Goal: Information Seeking & Learning: Learn about a topic

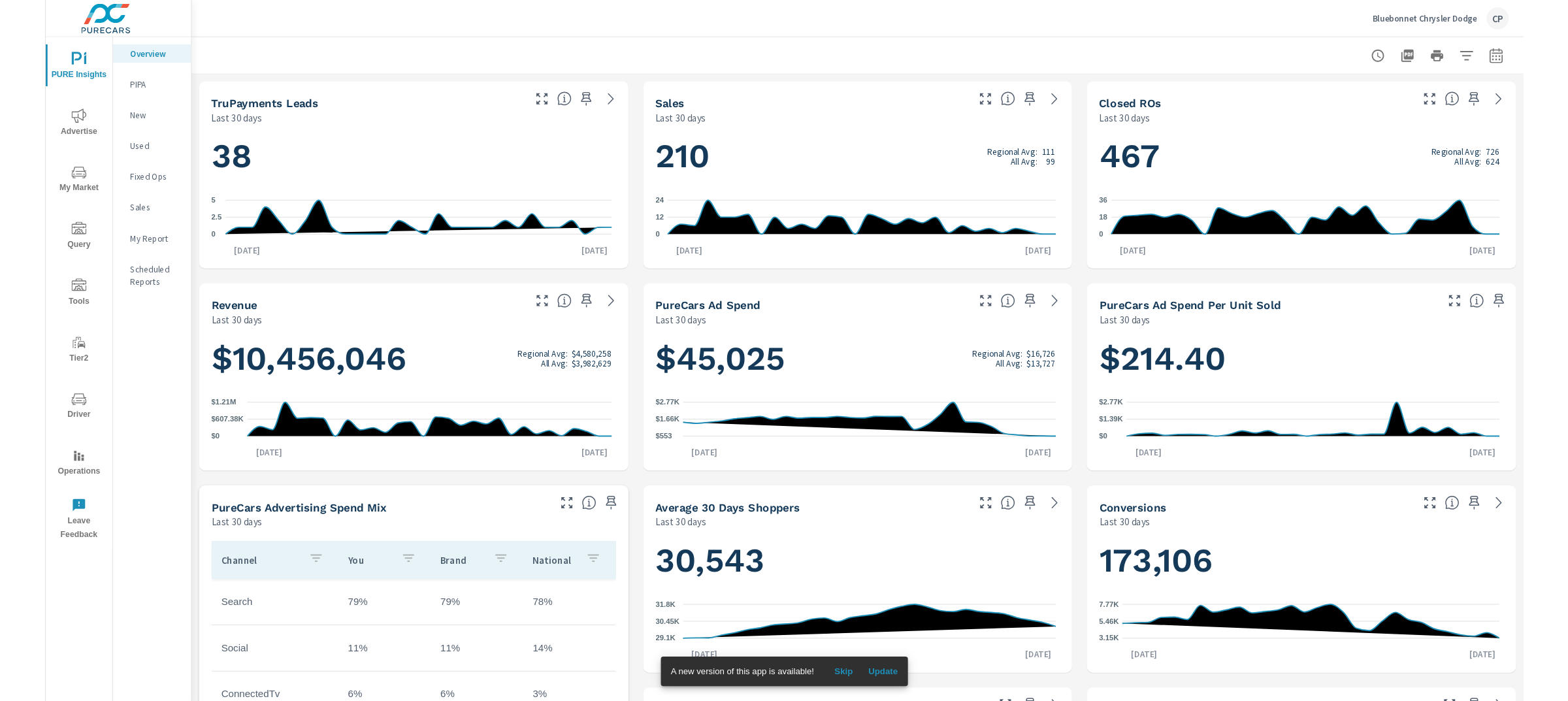
scroll to position [1, 0]
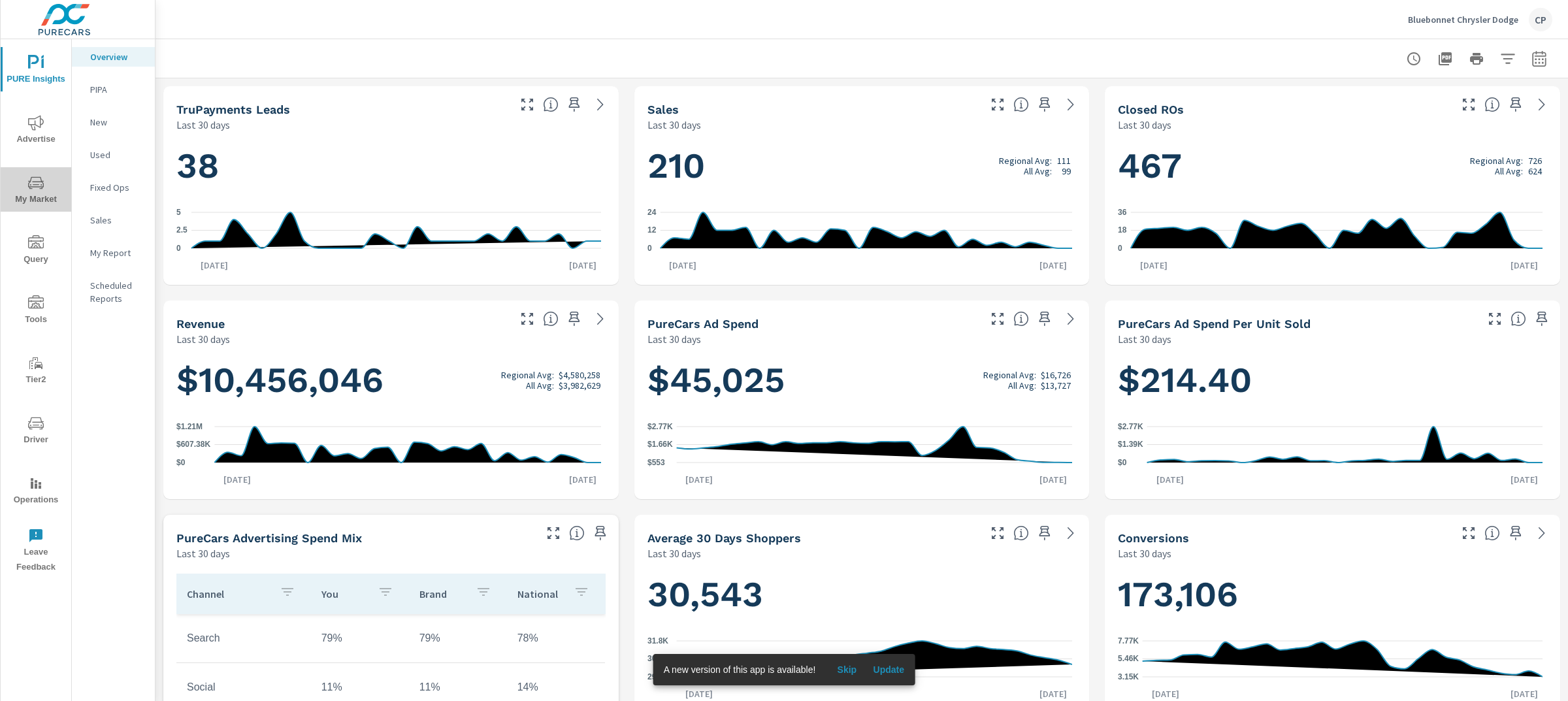
click at [25, 190] on span "My Market" at bounding box center [35, 191] width 63 height 32
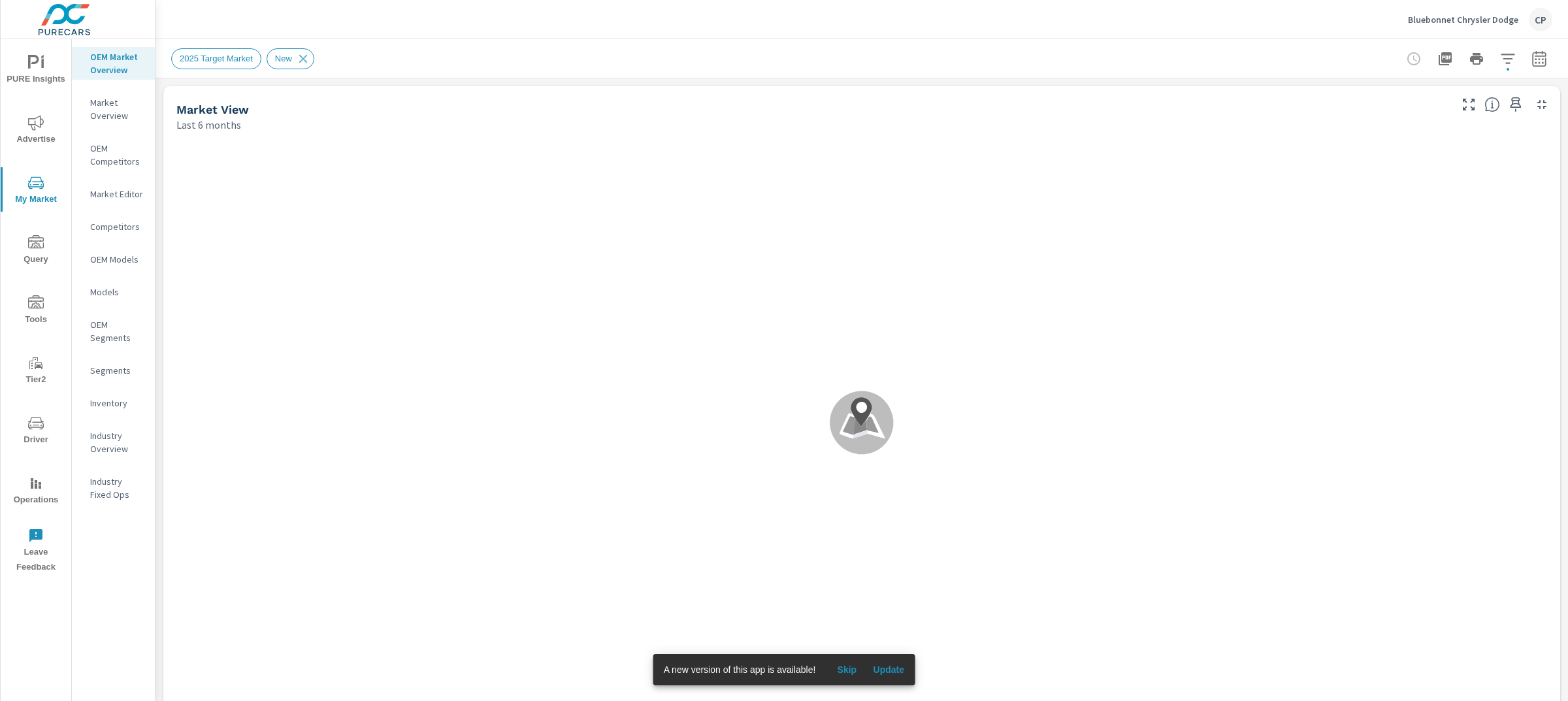
click at [116, 107] on p "Market Overview" at bounding box center [116, 109] width 54 height 26
click at [842, 672] on span "Skip" at bounding box center [847, 669] width 32 height 11
click at [1500, 57] on icon "button" at bounding box center [1508, 59] width 16 height 16
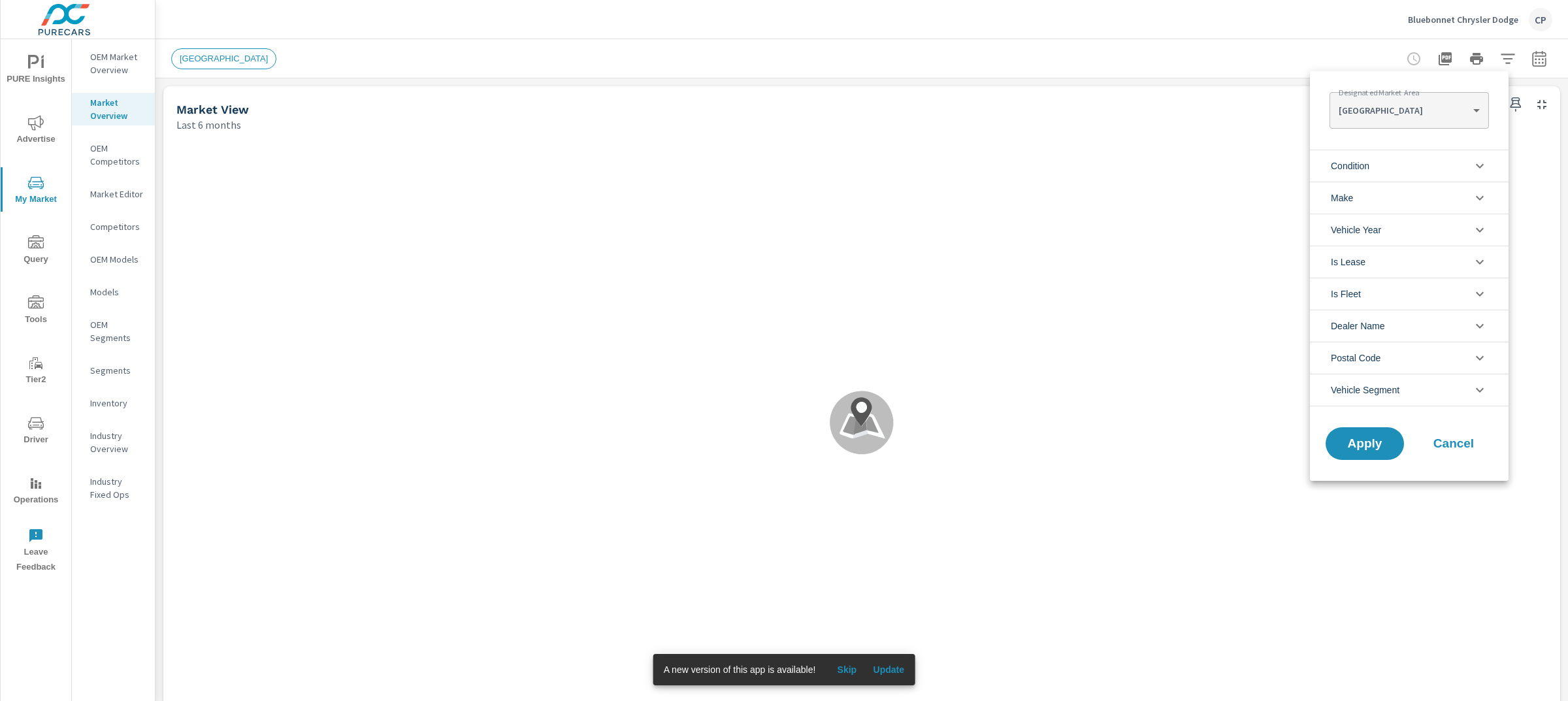
click at [1444, 122] on body "PURE Insights Advertise My Market Query Tools Tier2 Driver Operations Leave Fee…" at bounding box center [784, 350] width 1568 height 701
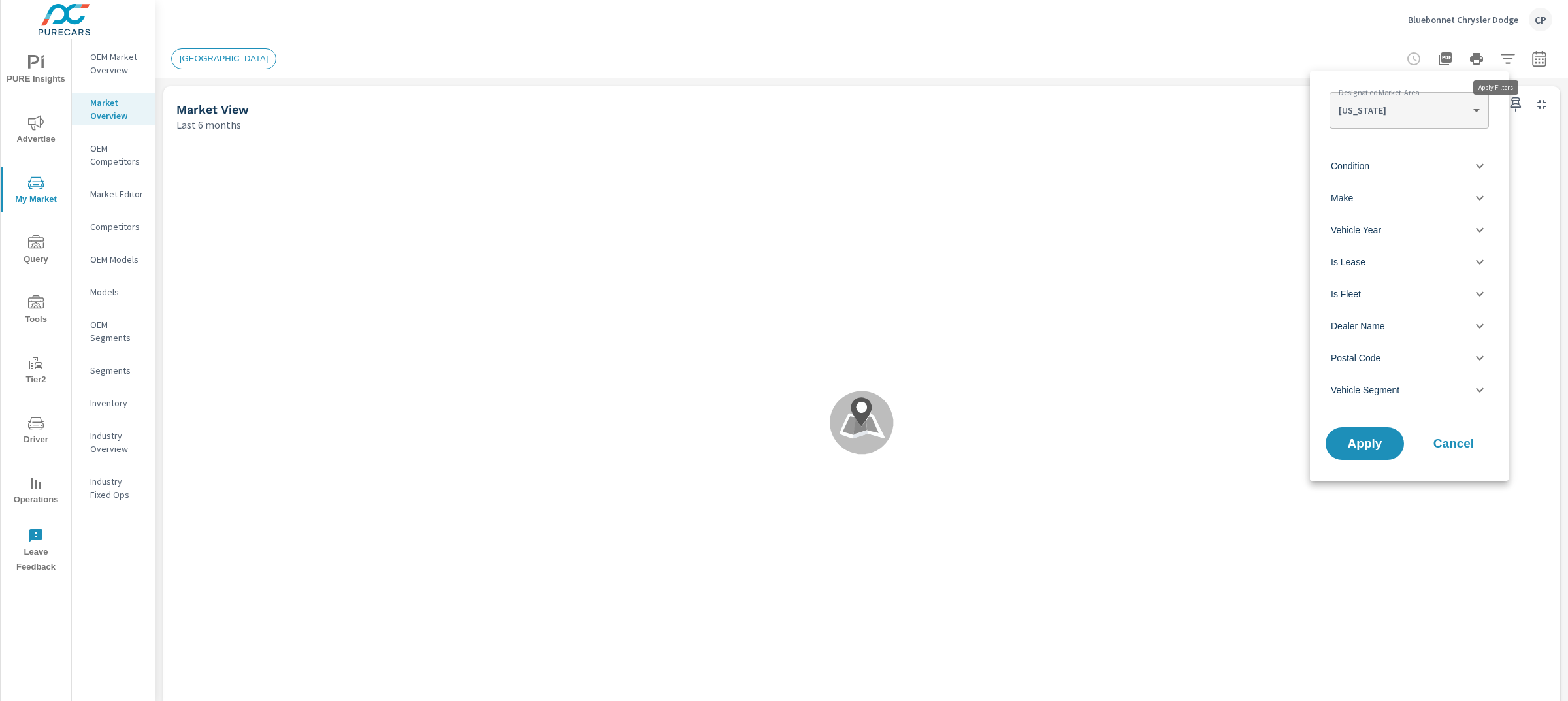
type Area "[US_STATE]"
click at [1474, 109] on Area "[GEOGRAPHIC_DATA] [US_STATE] [GEOGRAPHIC_DATA] FT WORTH [GEOGRAPHIC_DATA] [GEOG…" at bounding box center [784, 350] width 1568 height 701
click at [1353, 109] on li "[US_STATE]" at bounding box center [1427, 107] width 195 height 11
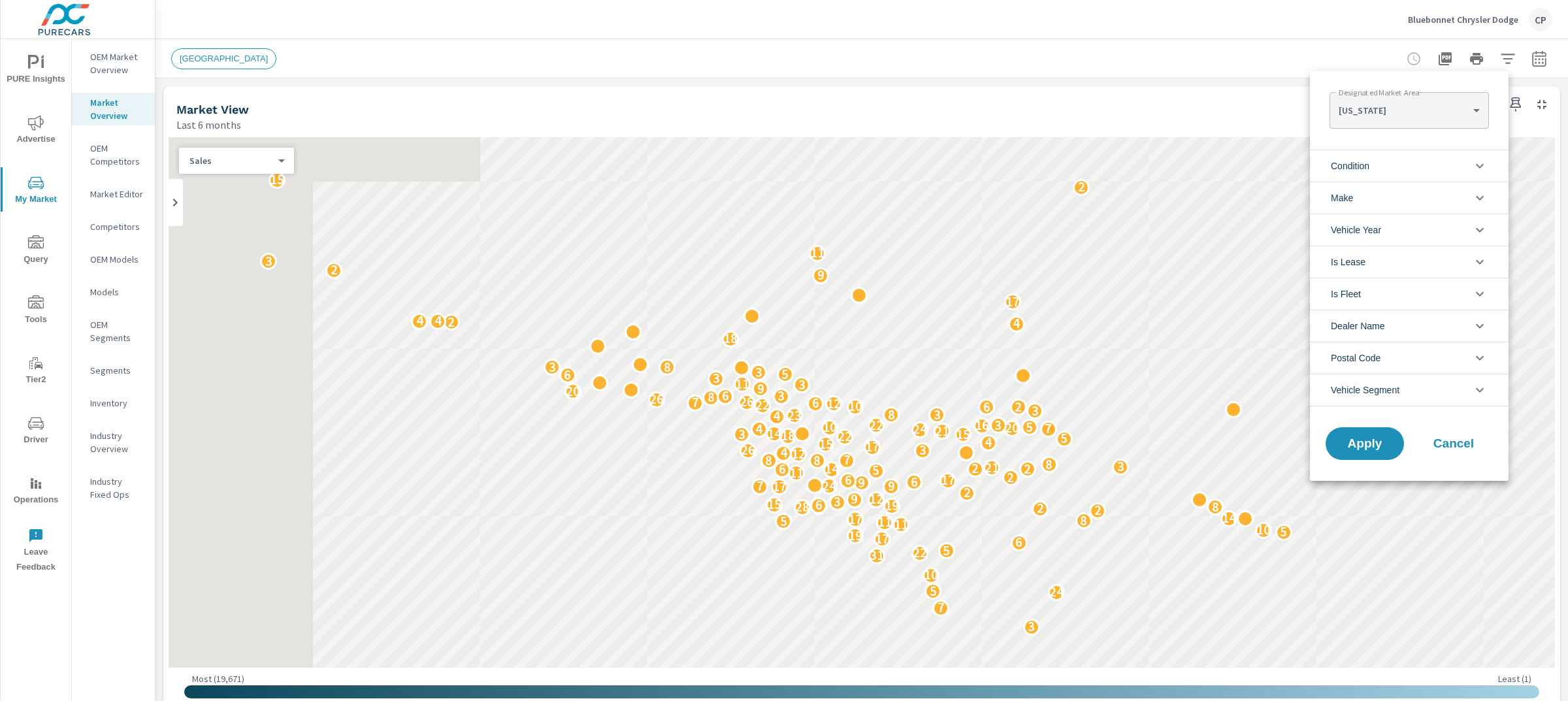
click at [1353, 109] on p "[US_STATE]" at bounding box center [1403, 109] width 129 height 11
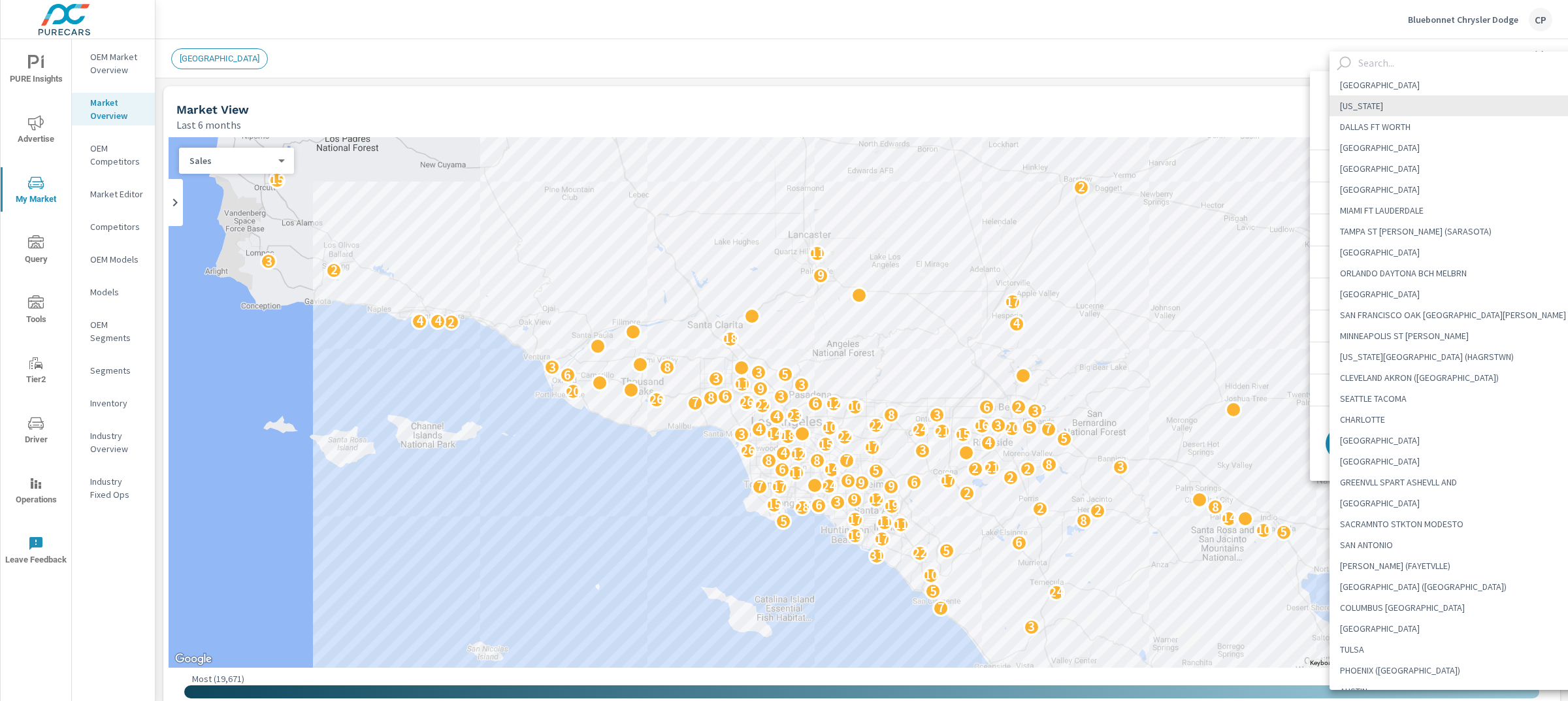
click at [1406, 59] on input "text" at bounding box center [1470, 63] width 236 height 23
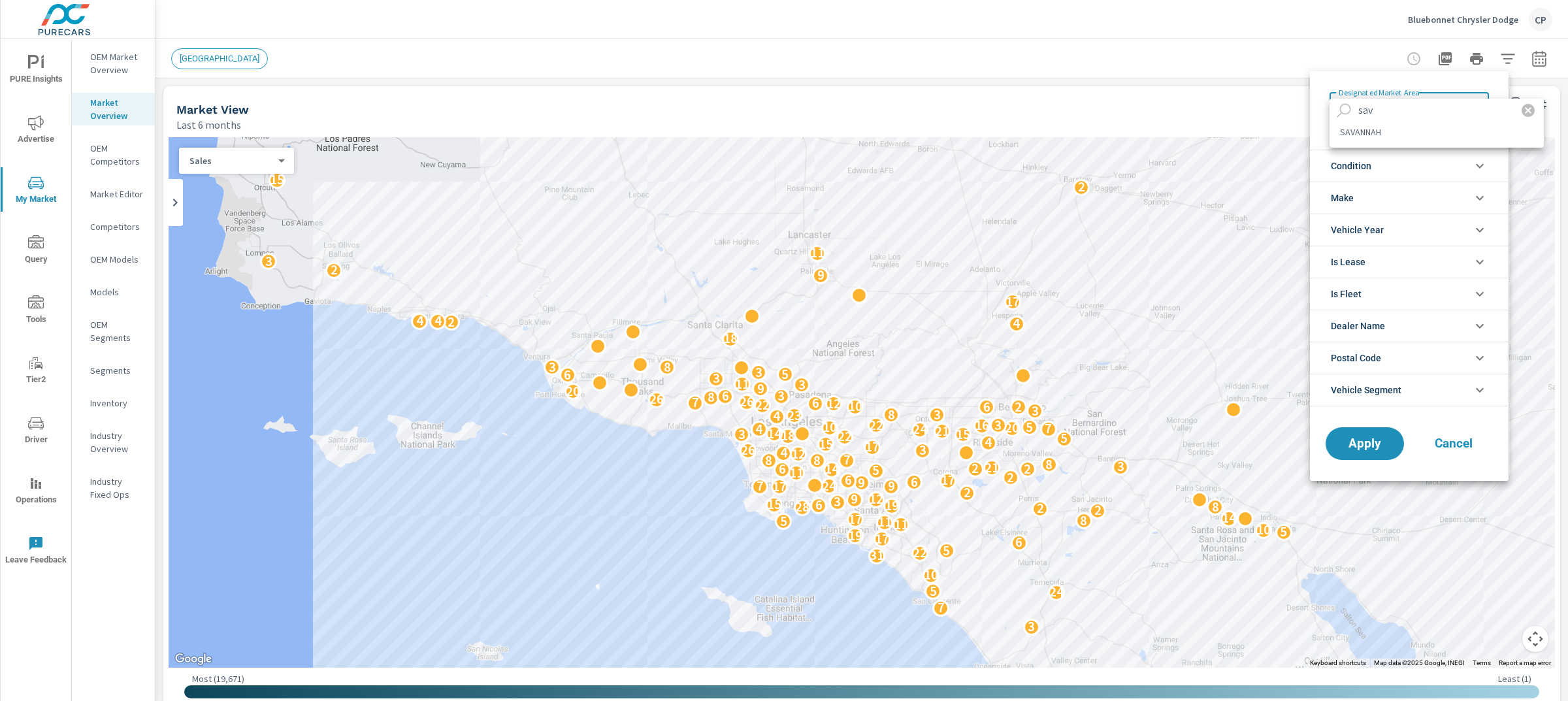
type input "sav"
click at [1411, 139] on li "SAVANNAH" at bounding box center [1437, 132] width 214 height 21
type Area "SAVANNAH"
click at [1478, 196] on icon "filter options" at bounding box center [1480, 198] width 16 height 16
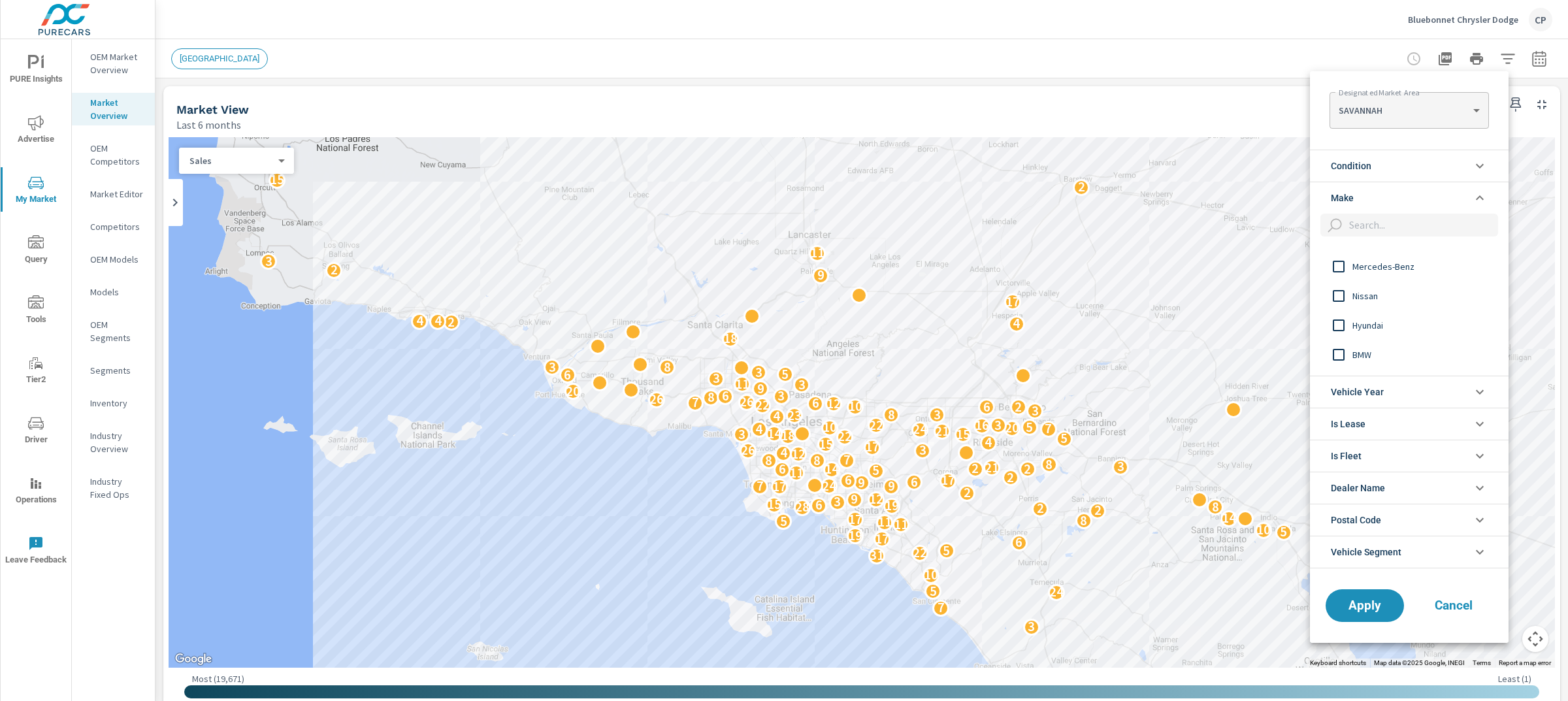
scroll to position [163, 0]
click at [1392, 230] on input "filter options" at bounding box center [1421, 225] width 154 height 23
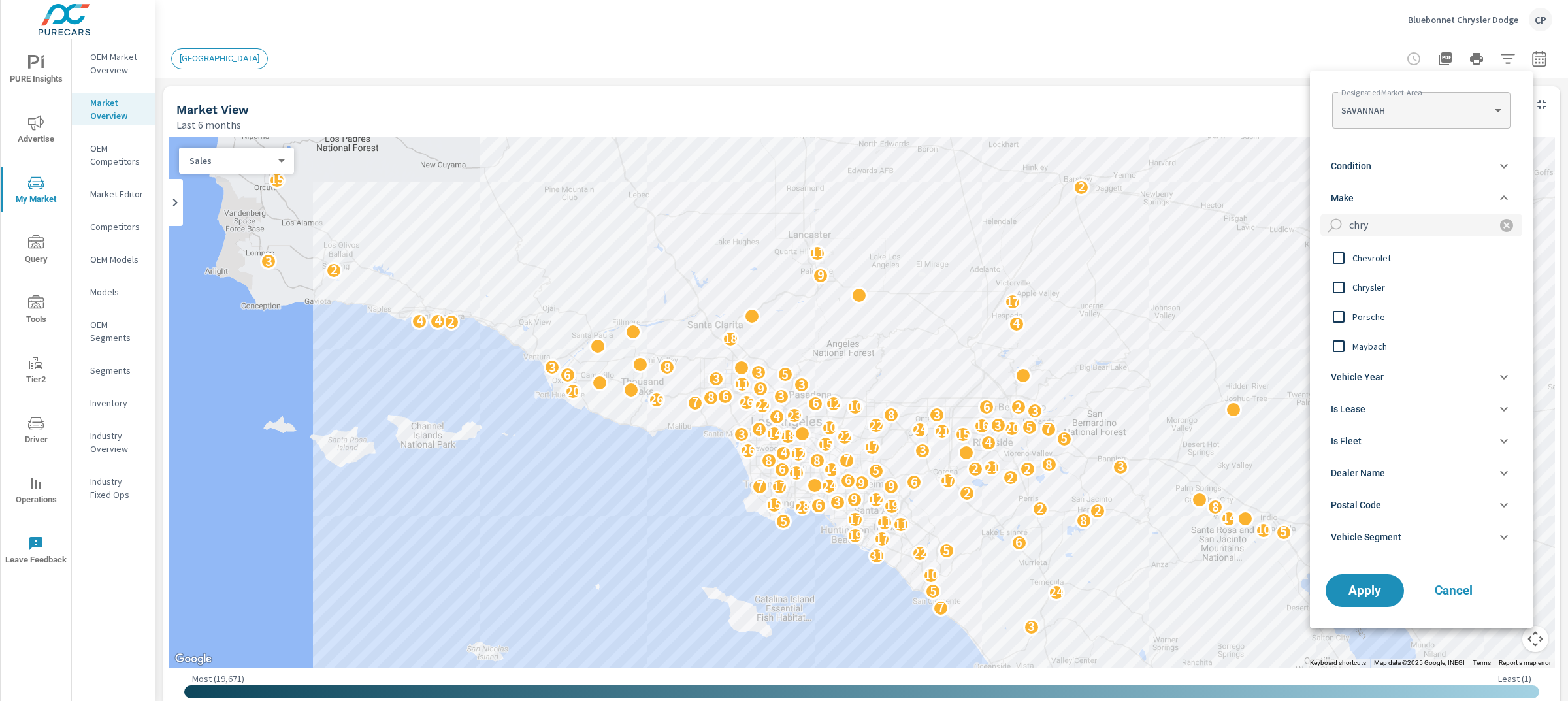
scroll to position [0, 0]
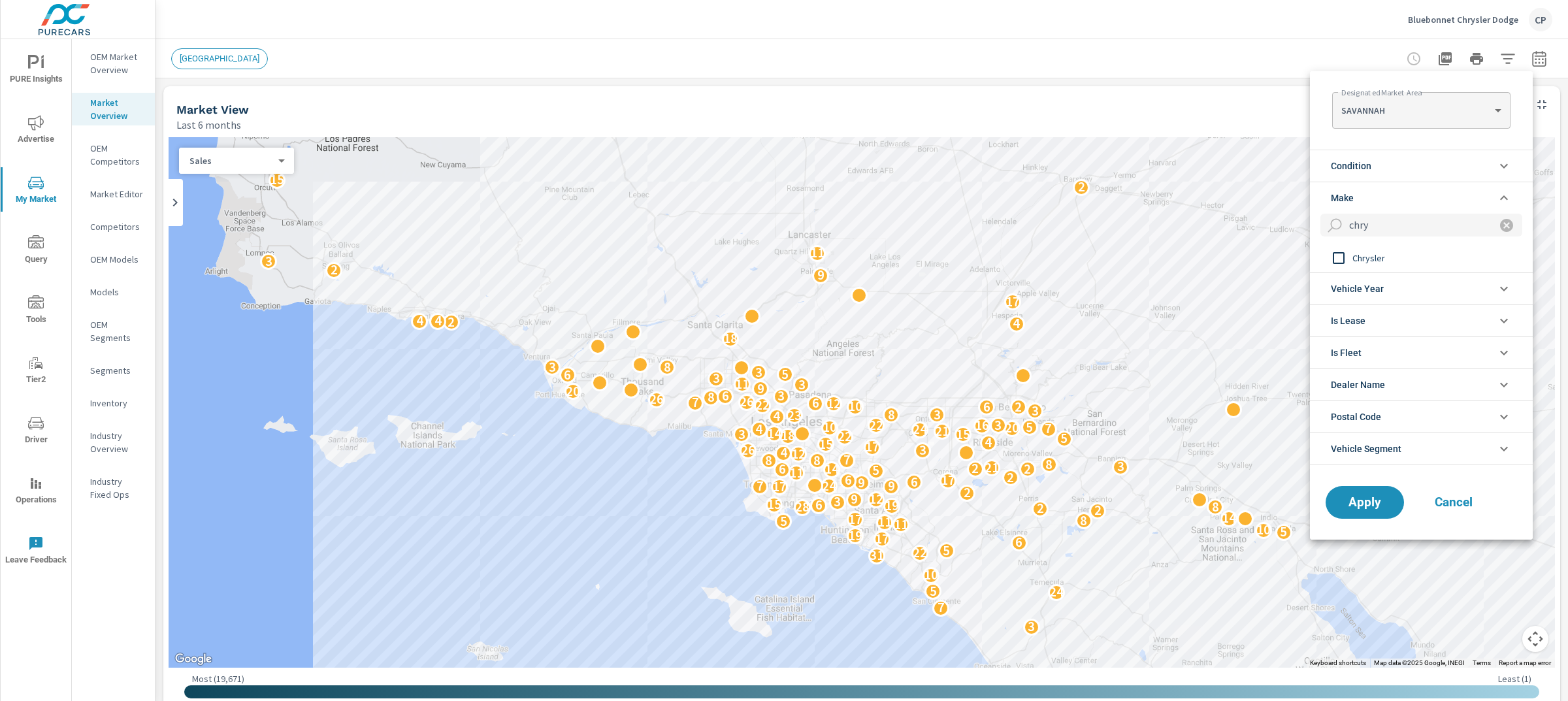
click at [1365, 251] on span "Chrysler" at bounding box center [1424, 259] width 143 height 16
click at [1398, 218] on input "chry" at bounding box center [1401, 225] width 142 height 23
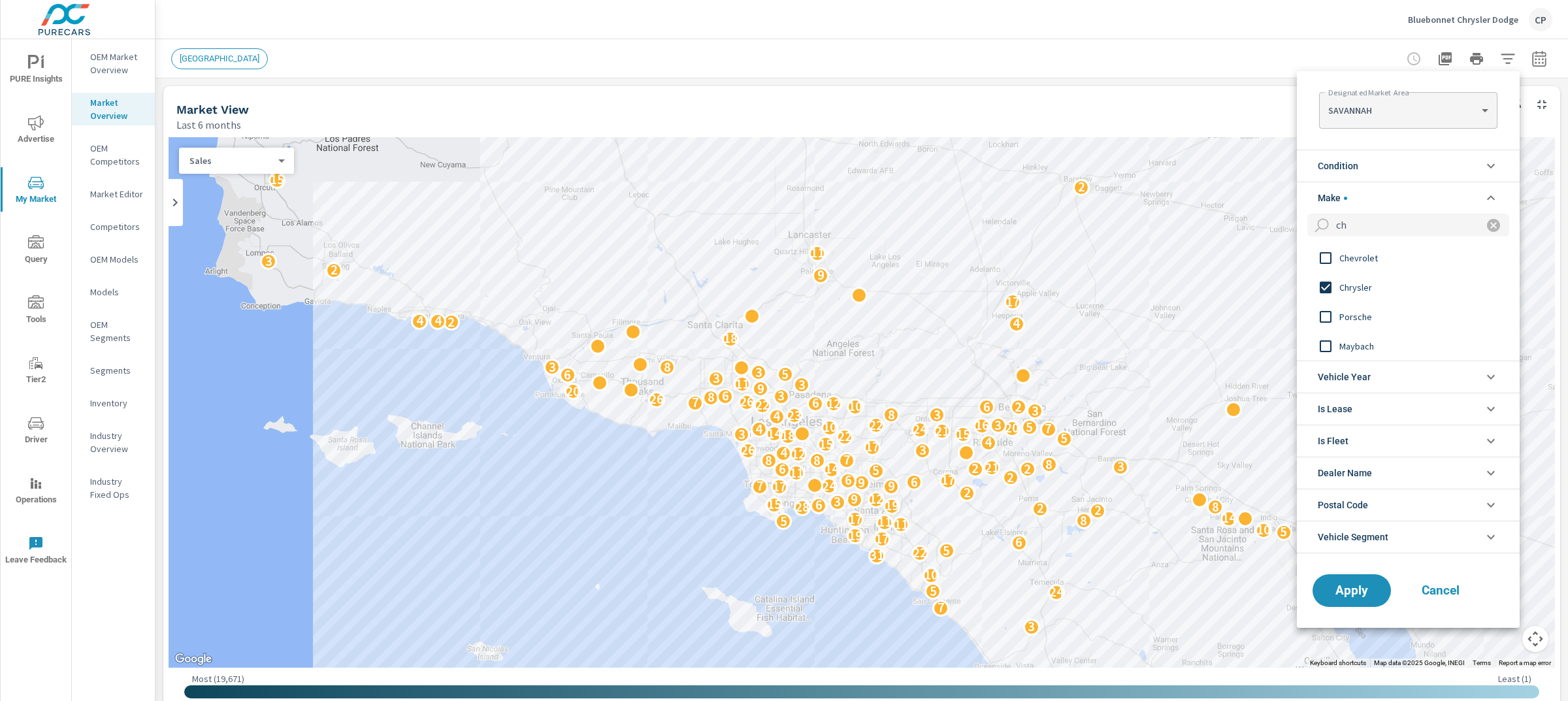
type input "c"
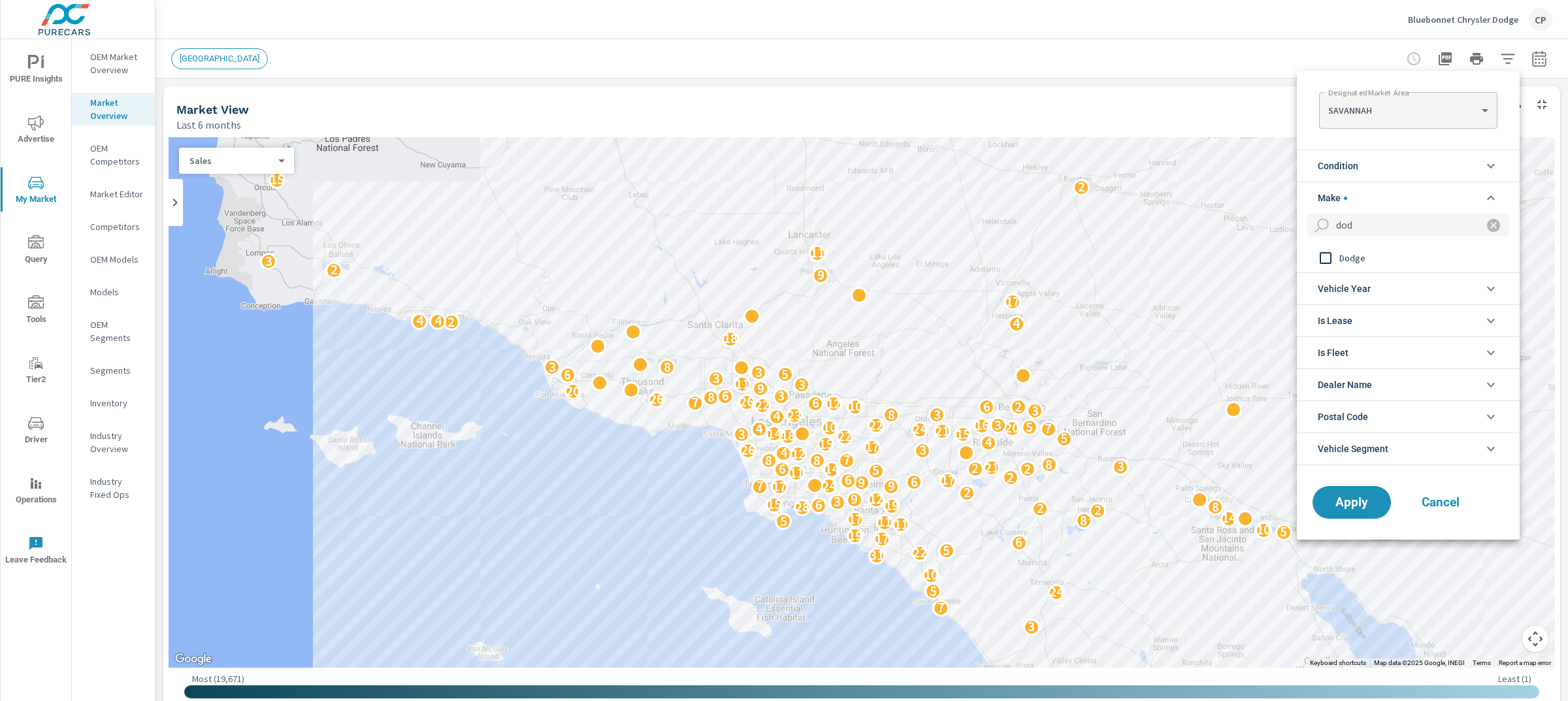
click at [1335, 259] on input "filter options" at bounding box center [1325, 258] width 27 height 27
click at [1375, 221] on input "dod" at bounding box center [1401, 225] width 142 height 23
type input "d"
click at [1330, 265] on input "filter options" at bounding box center [1325, 258] width 27 height 27
click at [1370, 227] on input "jeep" at bounding box center [1401, 225] width 142 height 23
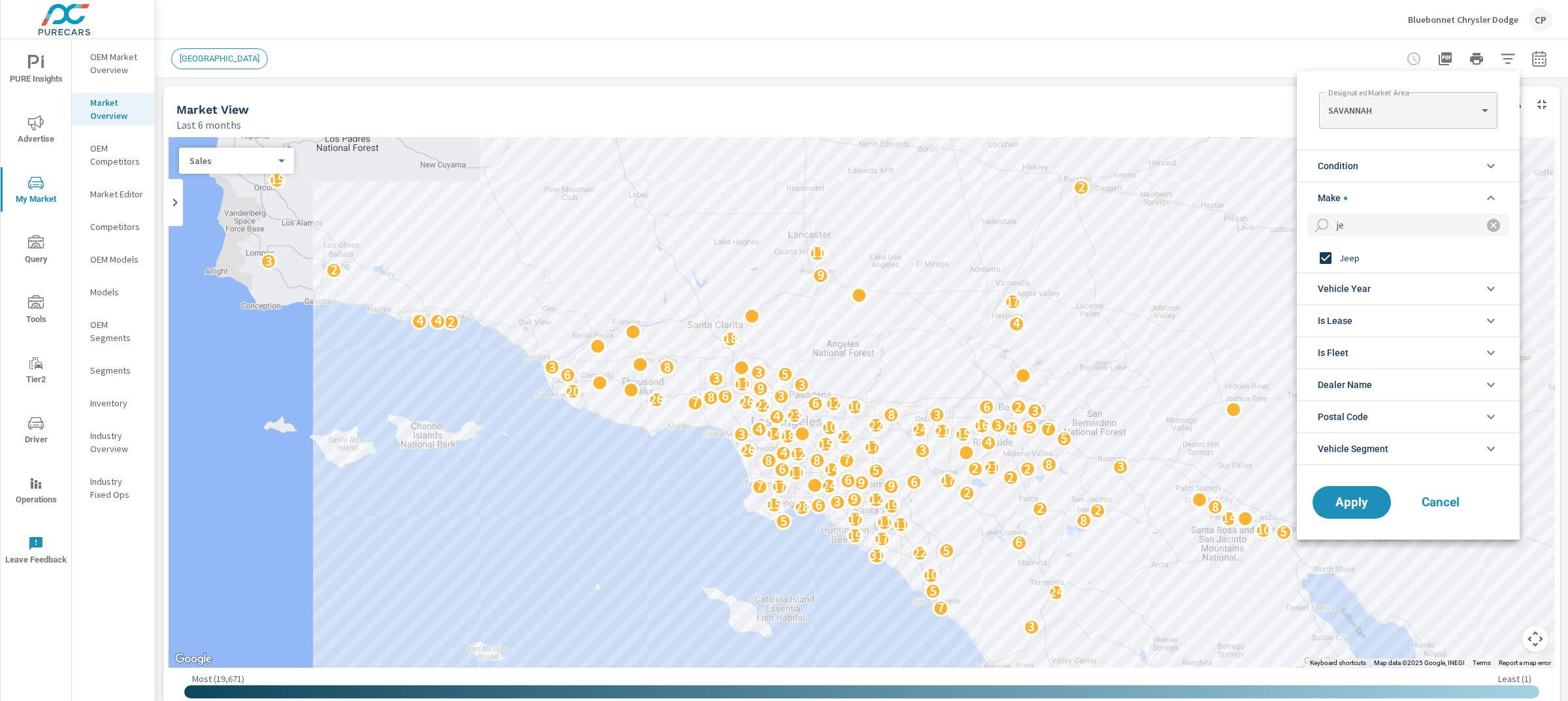
type input "j"
type input "ram"
click at [1337, 259] on input "filter options" at bounding box center [1325, 258] width 27 height 27
click at [1451, 160] on li "Condition" at bounding box center [1408, 166] width 222 height 32
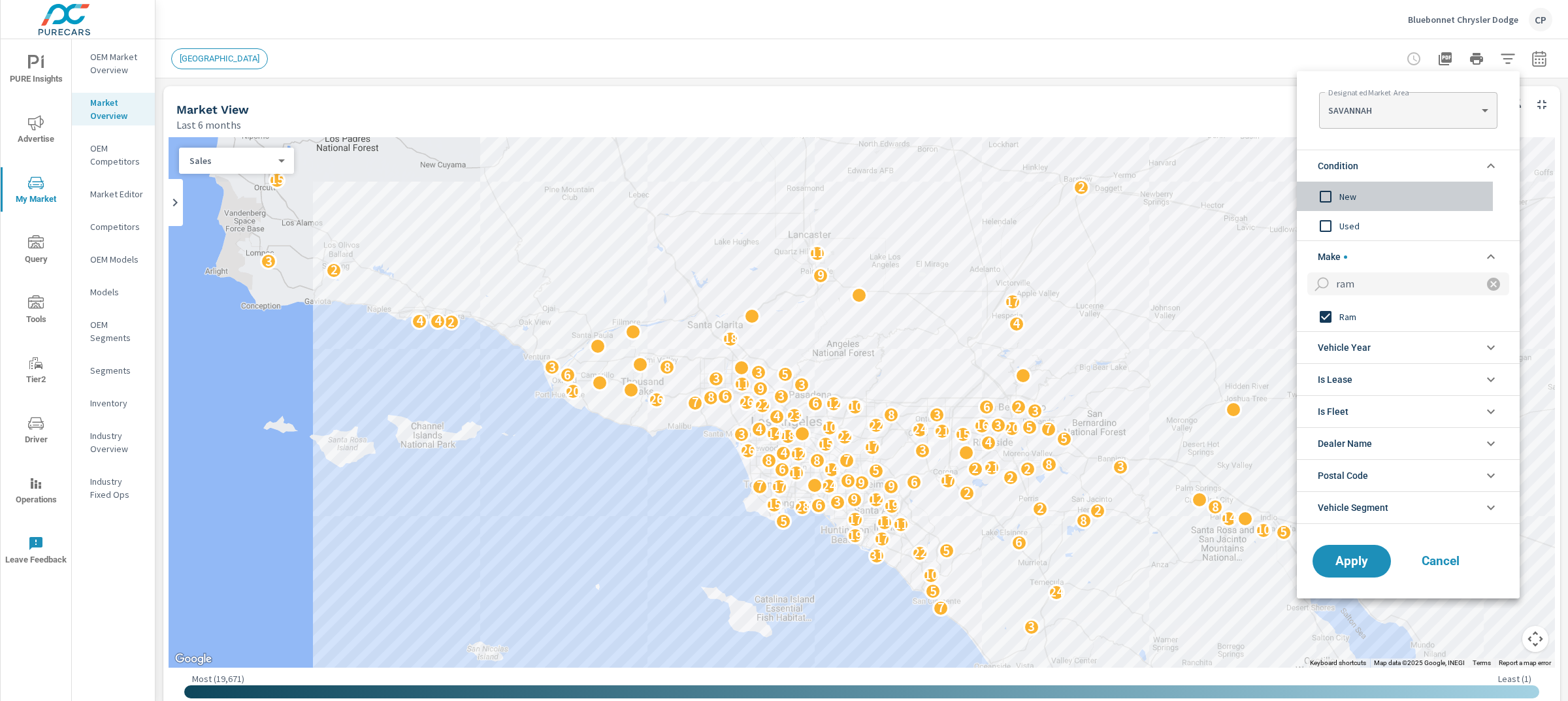
click at [1350, 198] on span "New" at bounding box center [1411, 197] width 143 height 16
click at [1354, 556] on span "Apply" at bounding box center [1351, 562] width 54 height 12
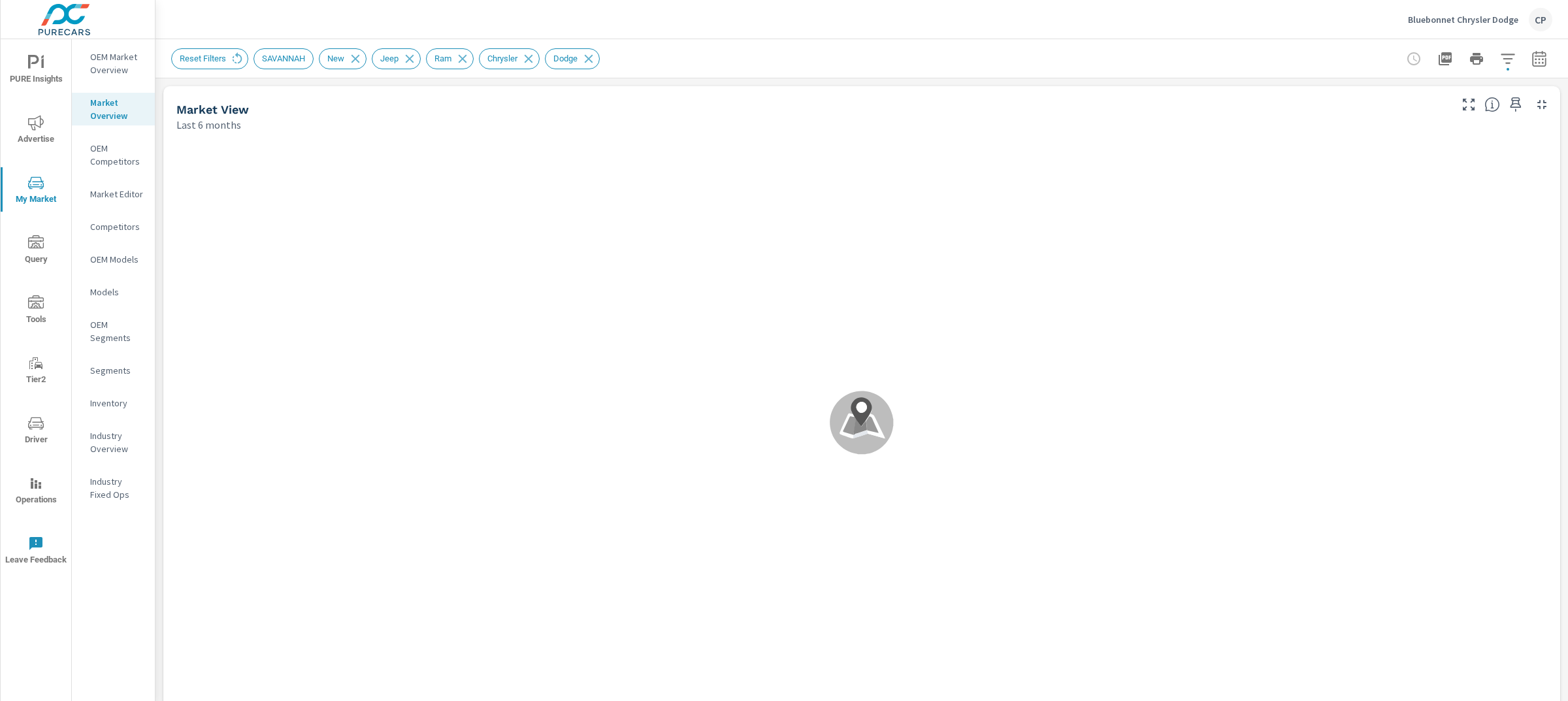
scroll to position [1, 0]
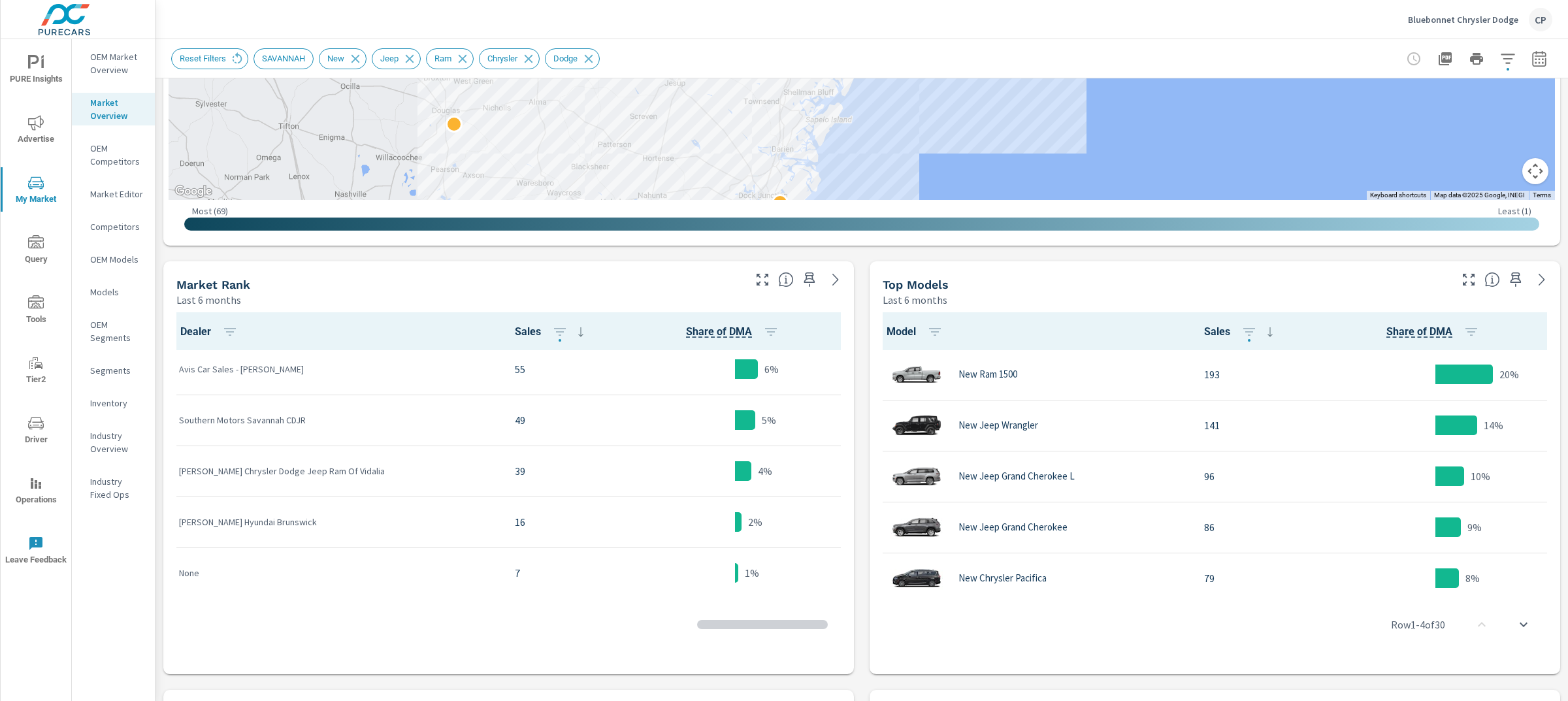
scroll to position [328, 0]
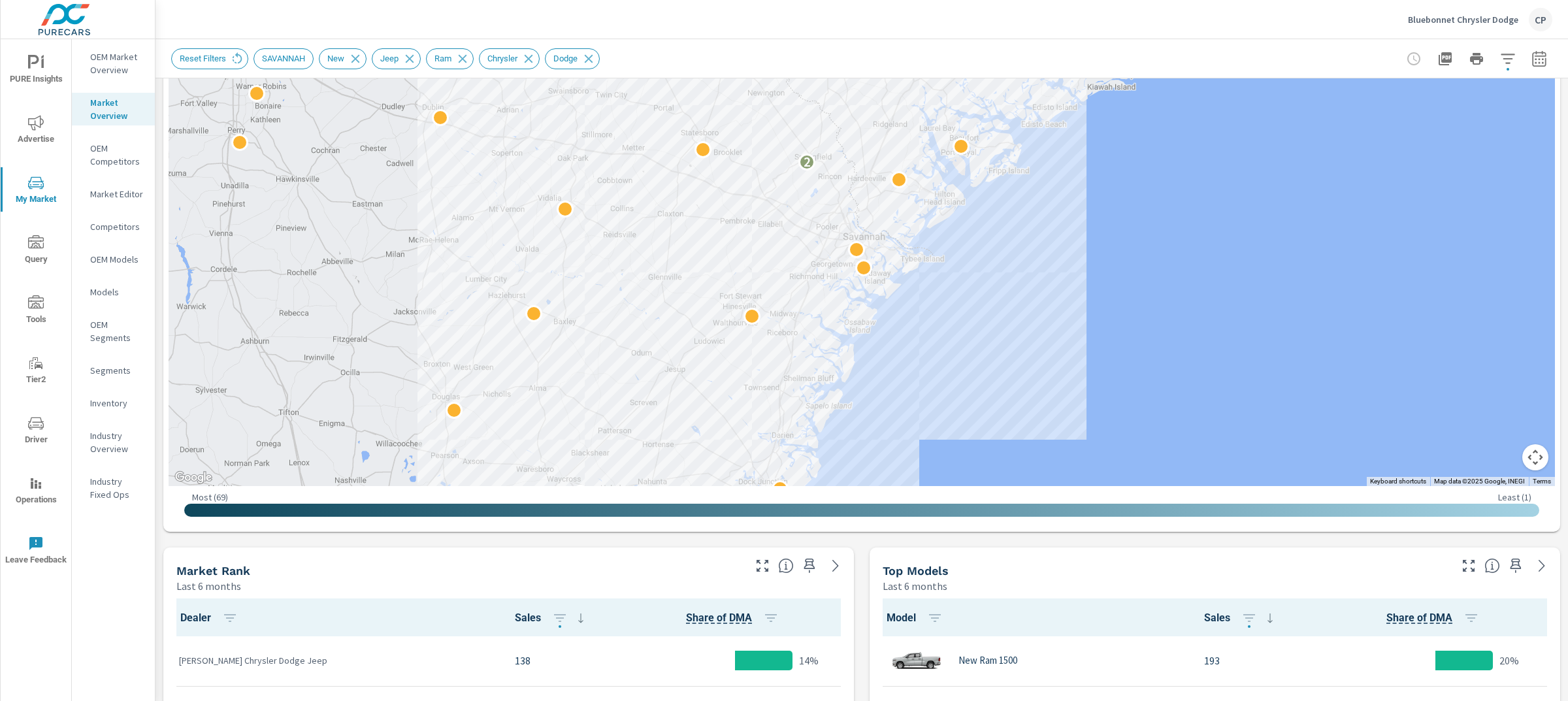
scroll to position [168, 0]
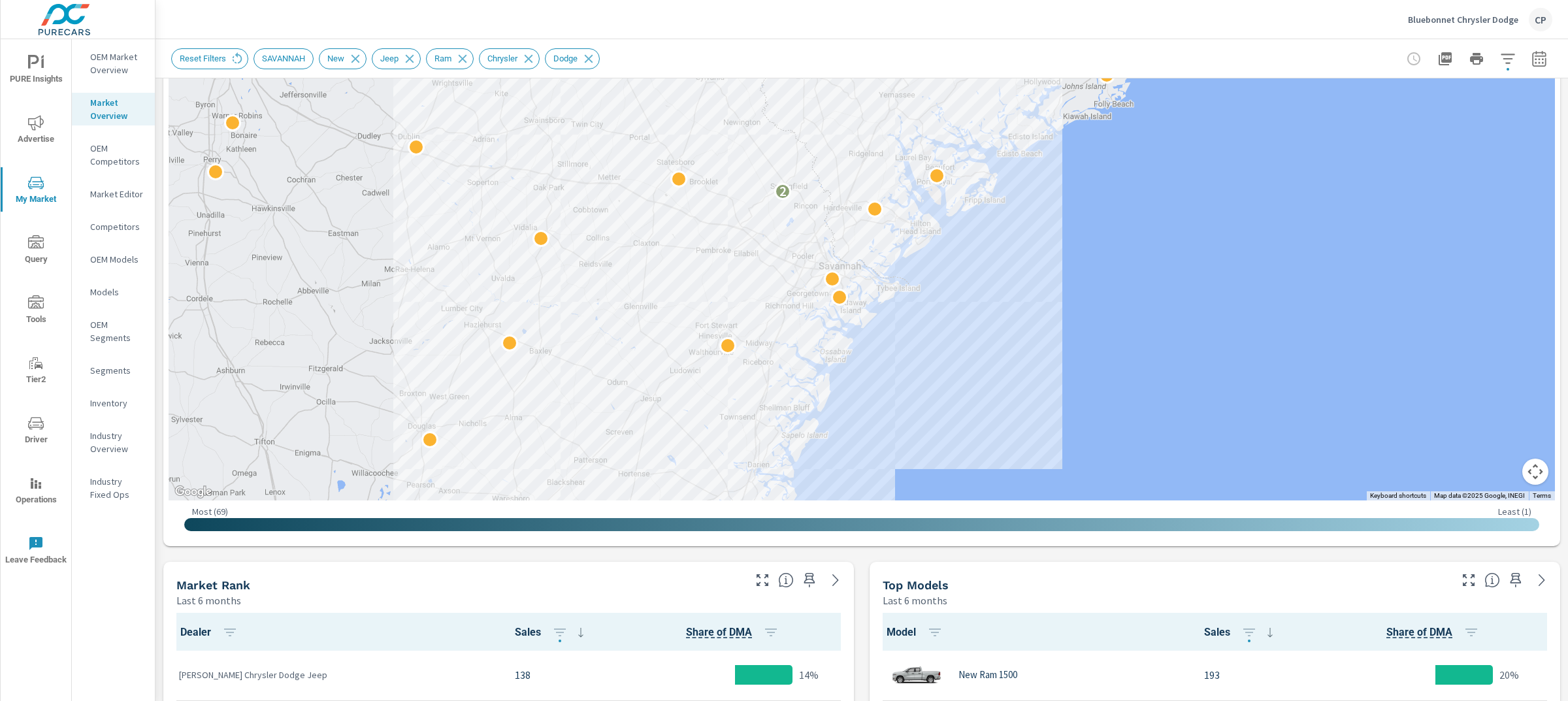
drag, startPoint x: 1101, startPoint y: 206, endPoint x: 1062, endPoint y: 325, distance: 125.2
click at [1062, 325] on div "2 2" at bounding box center [861, 235] width 1386 height 531
click at [1527, 54] on button "button" at bounding box center [1540, 59] width 26 height 26
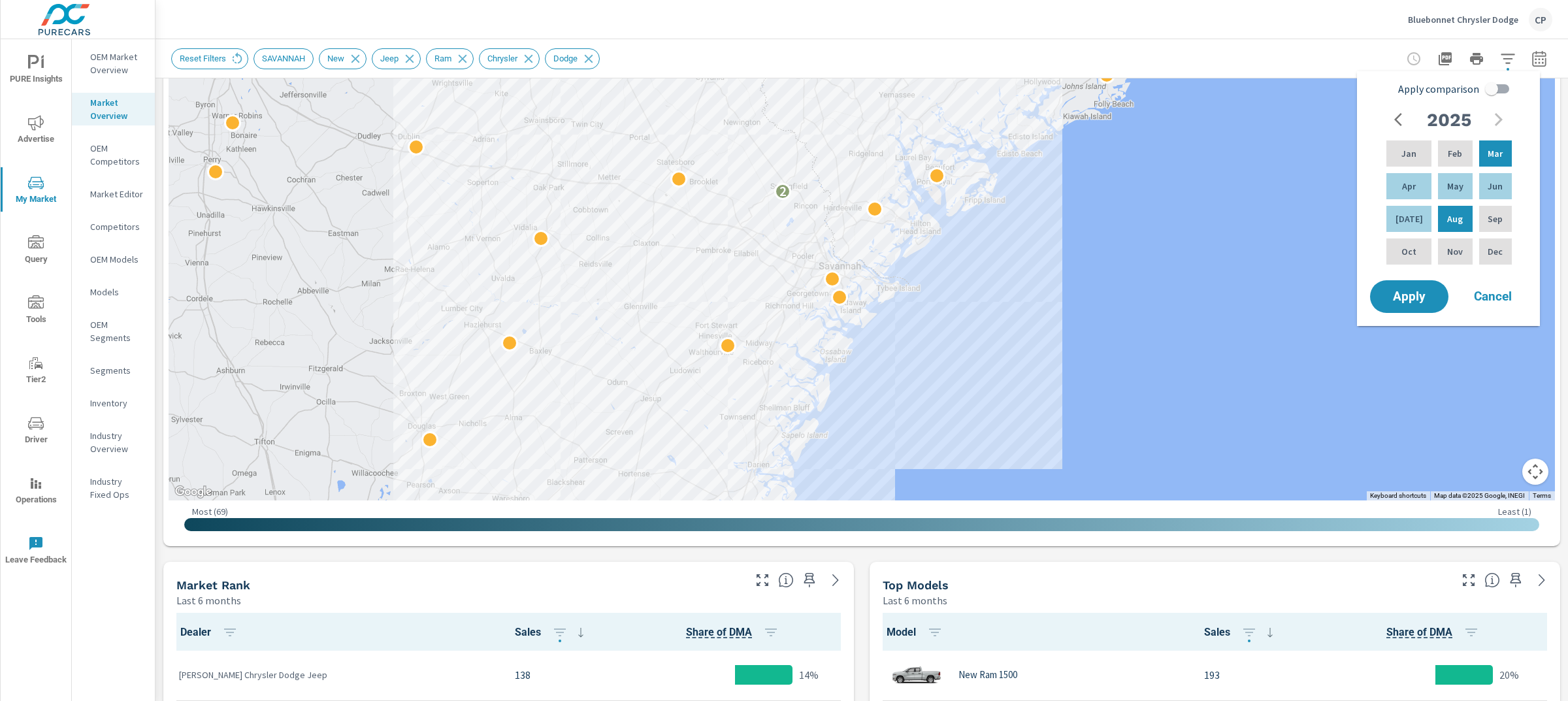
click at [1497, 92] on input "Apply comparison" at bounding box center [1491, 89] width 74 height 25
checkbox input "true"
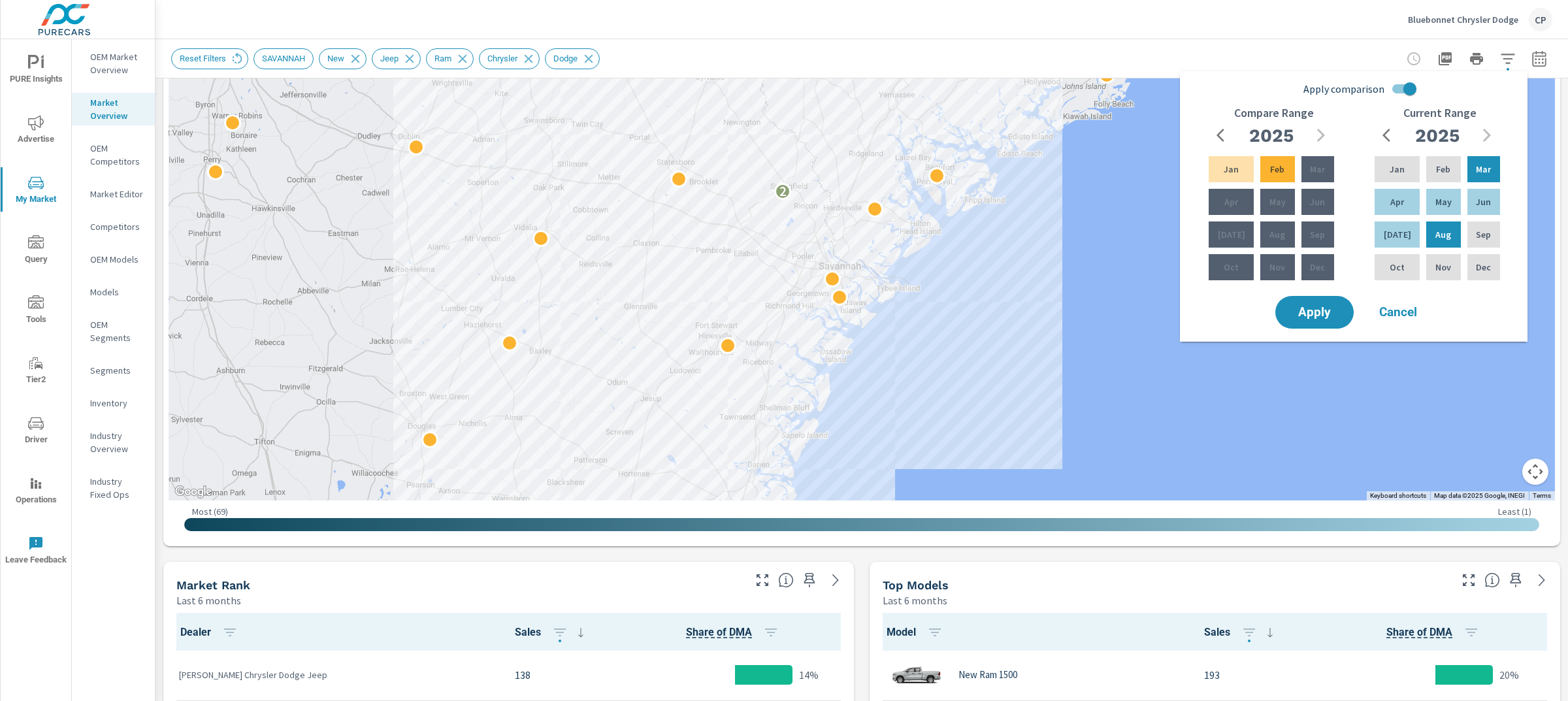
click at [1217, 132] on icon "button" at bounding box center [1225, 135] width 16 height 16
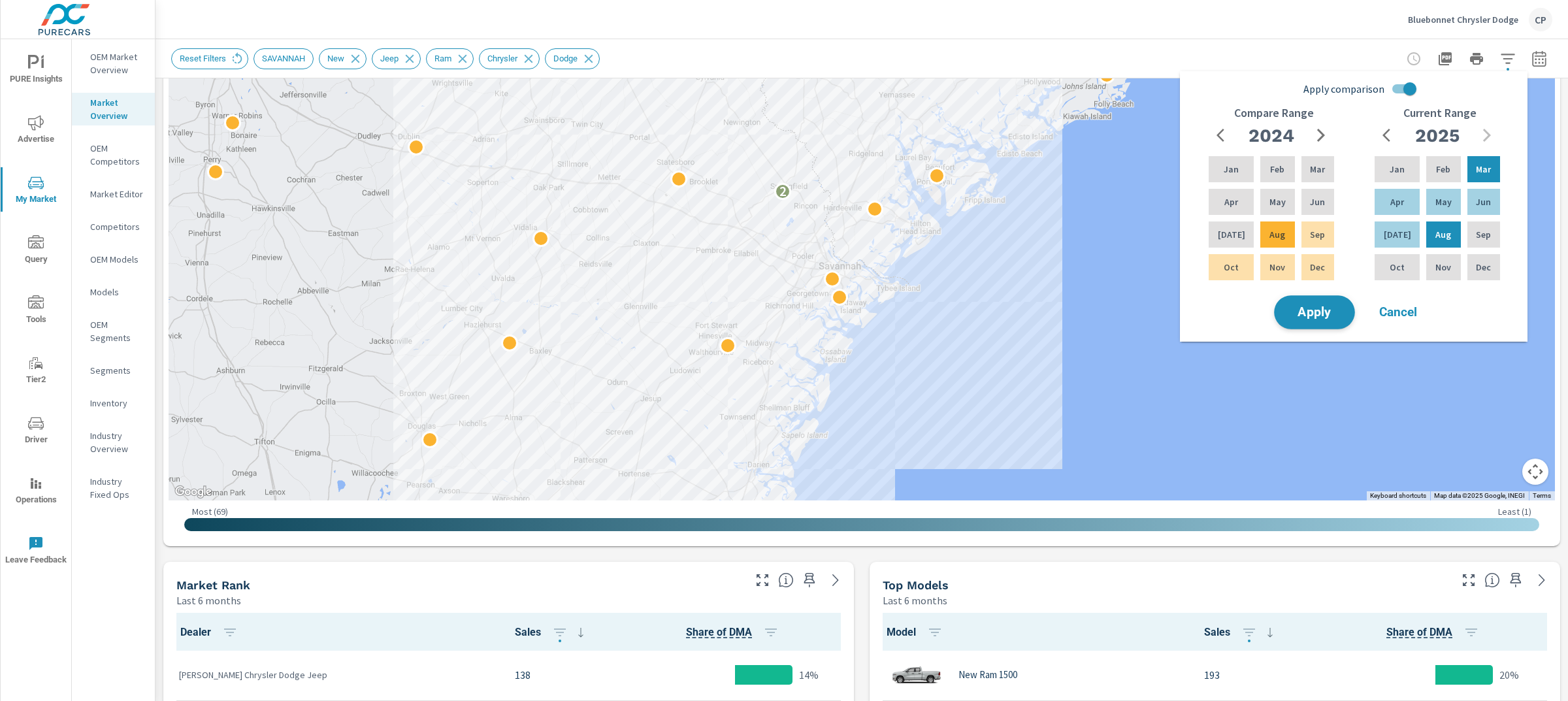
click at [1337, 322] on button "Apply" at bounding box center [1315, 313] width 81 height 34
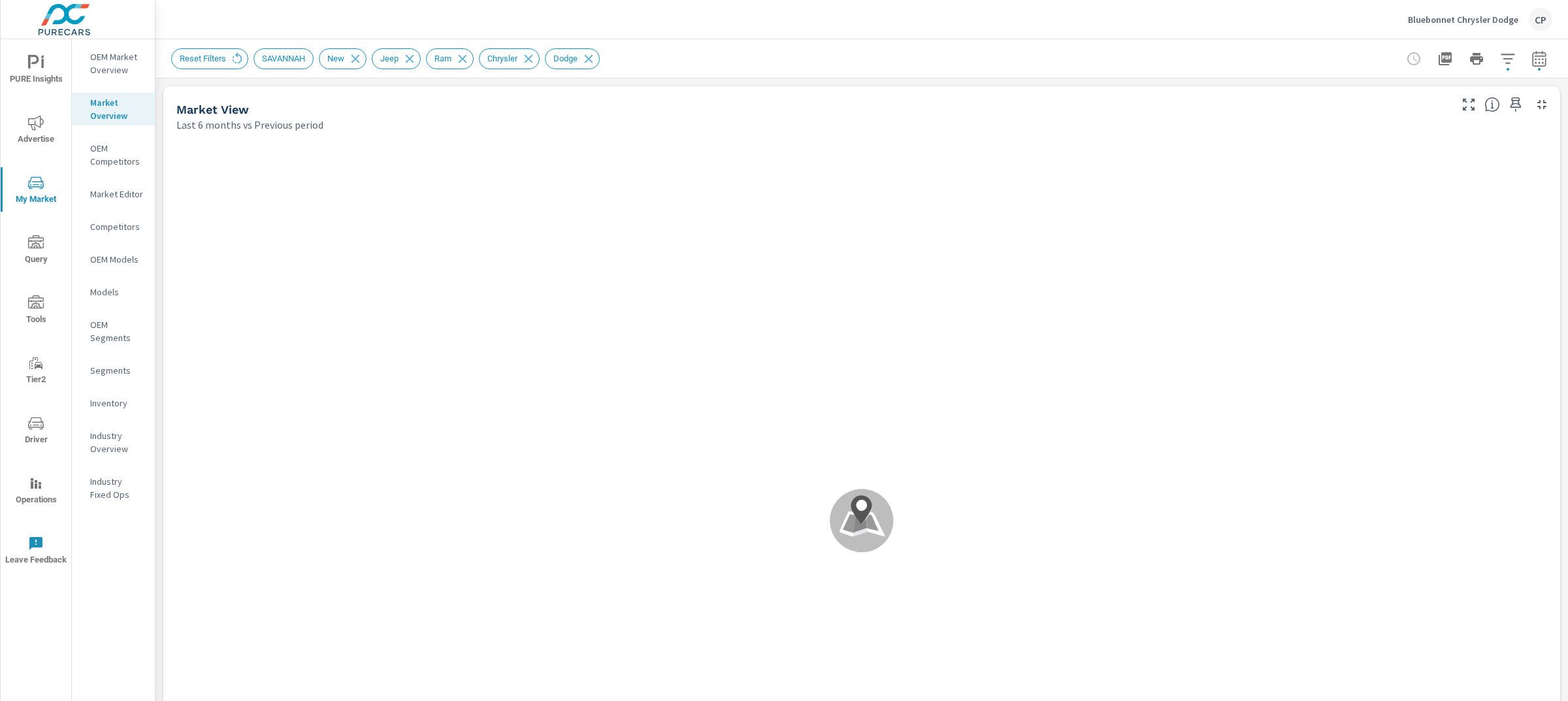
scroll to position [1, 0]
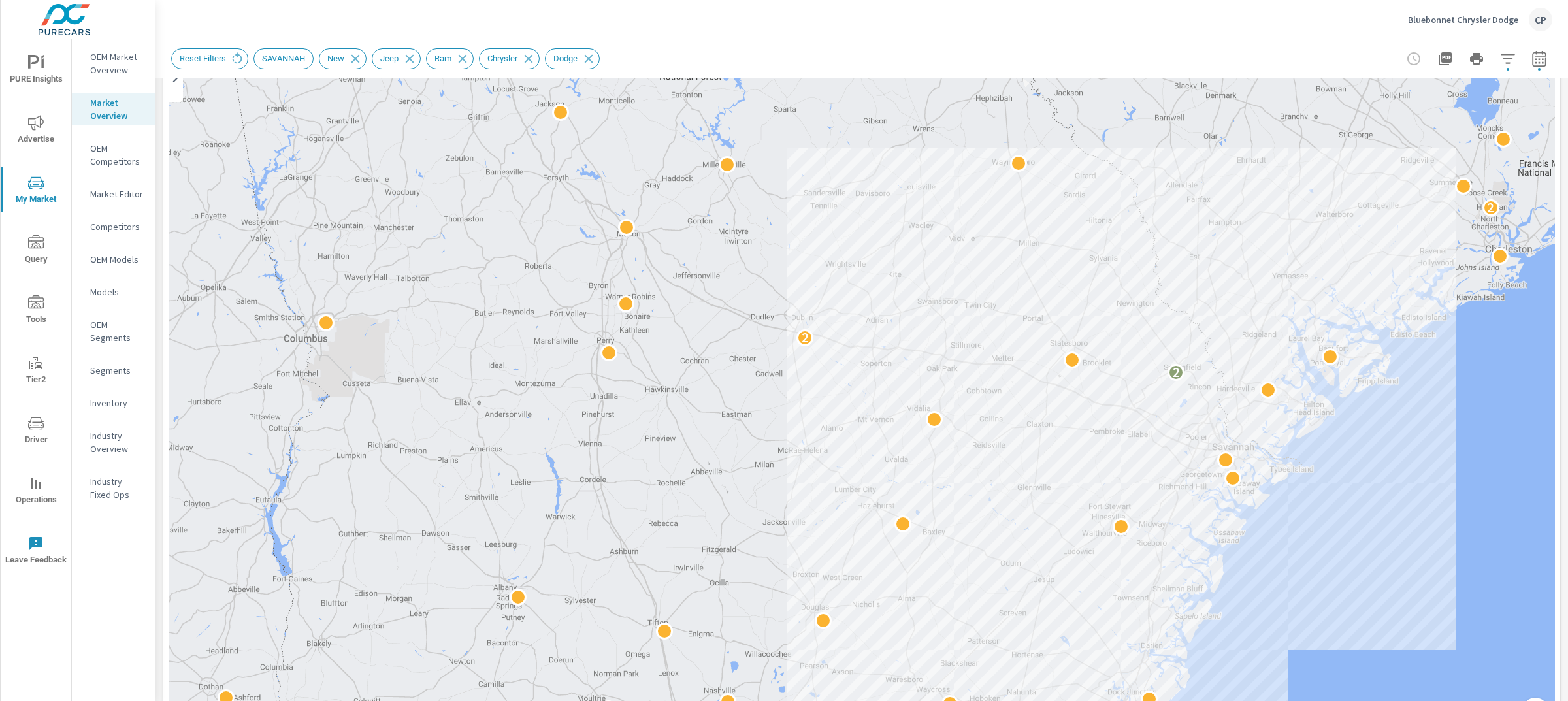
scroll to position [27, 0]
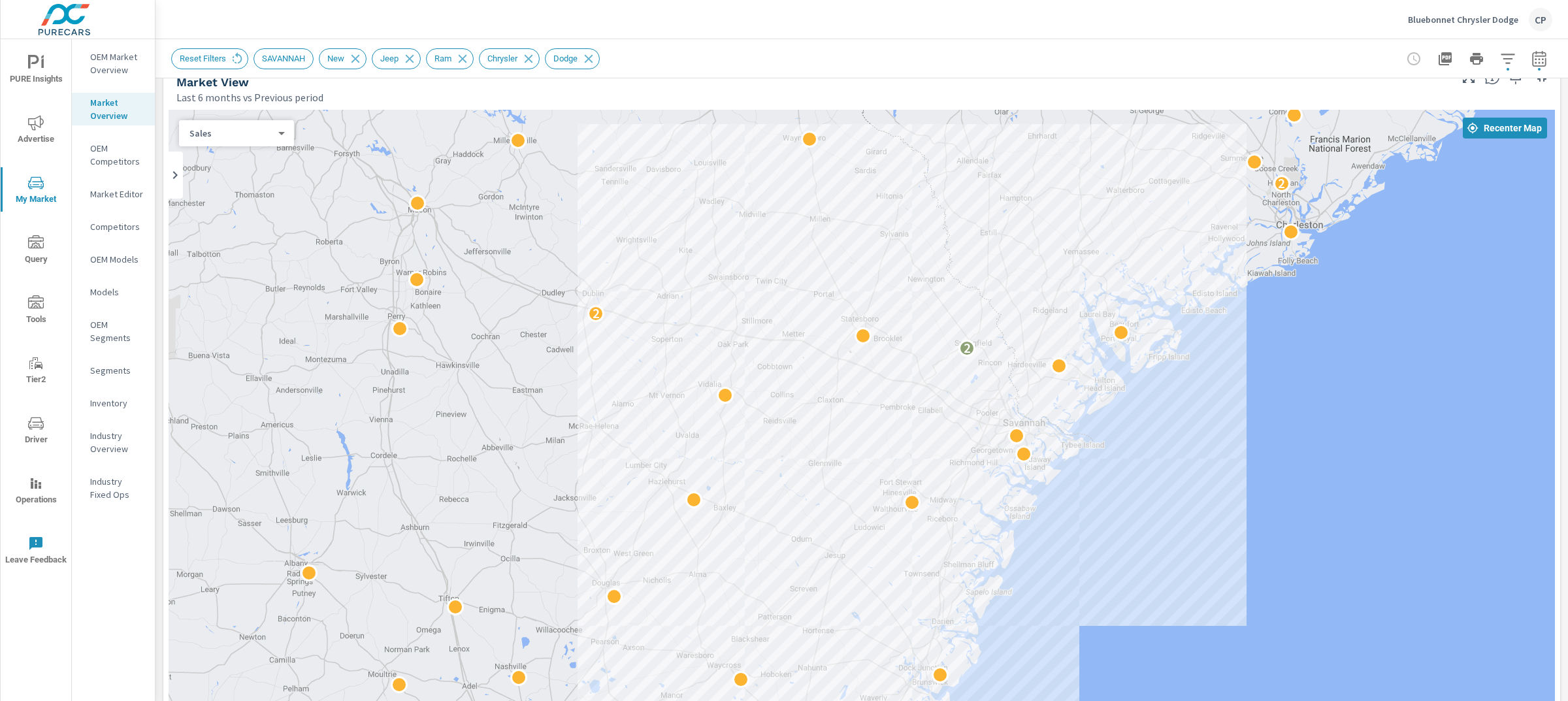
drag, startPoint x: 1454, startPoint y: 491, endPoint x: 1243, endPoint y: 370, distance: 243.2
click at [1243, 370] on div "2 2 2 2" at bounding box center [1280, 705] width 1255 height 706
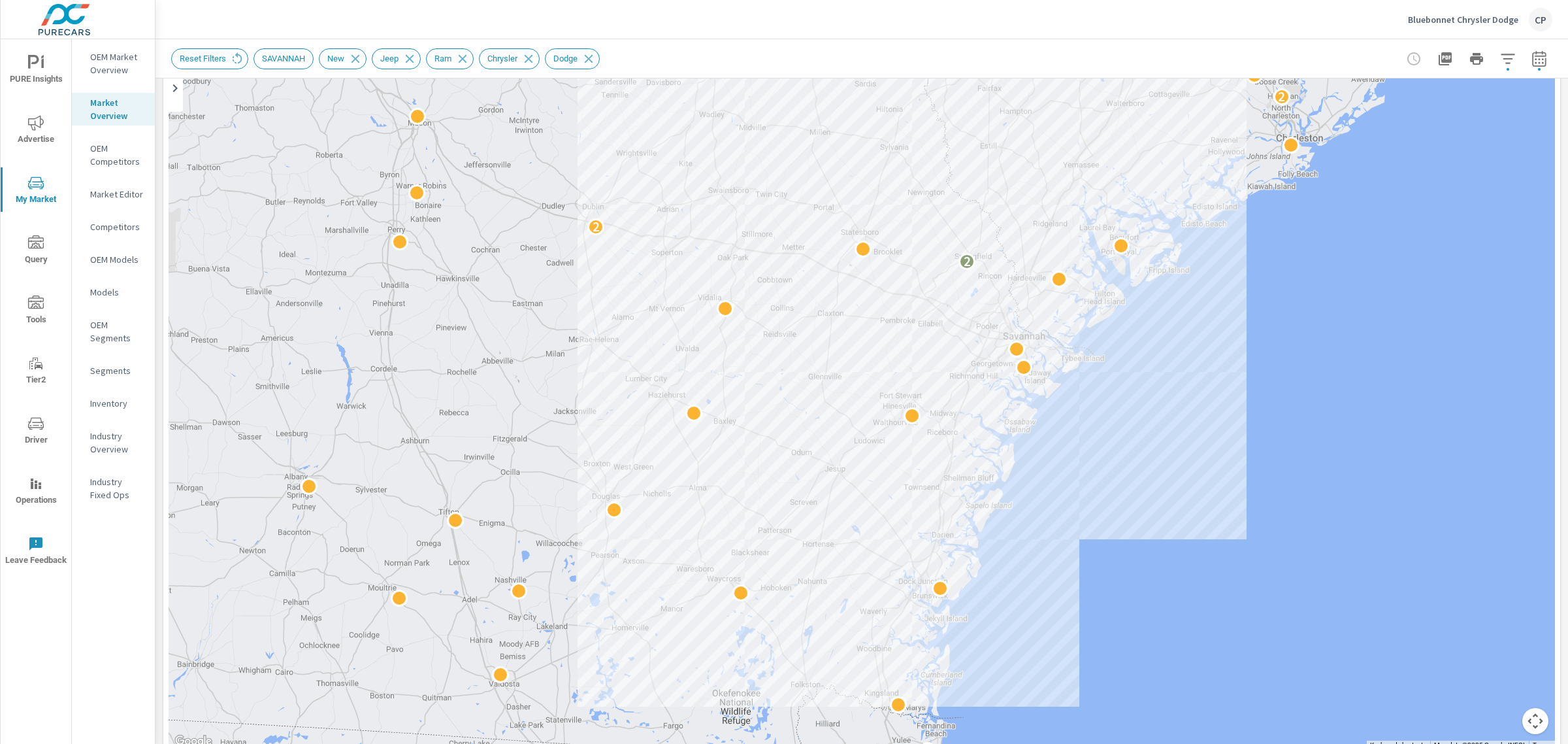
scroll to position [101, 0]
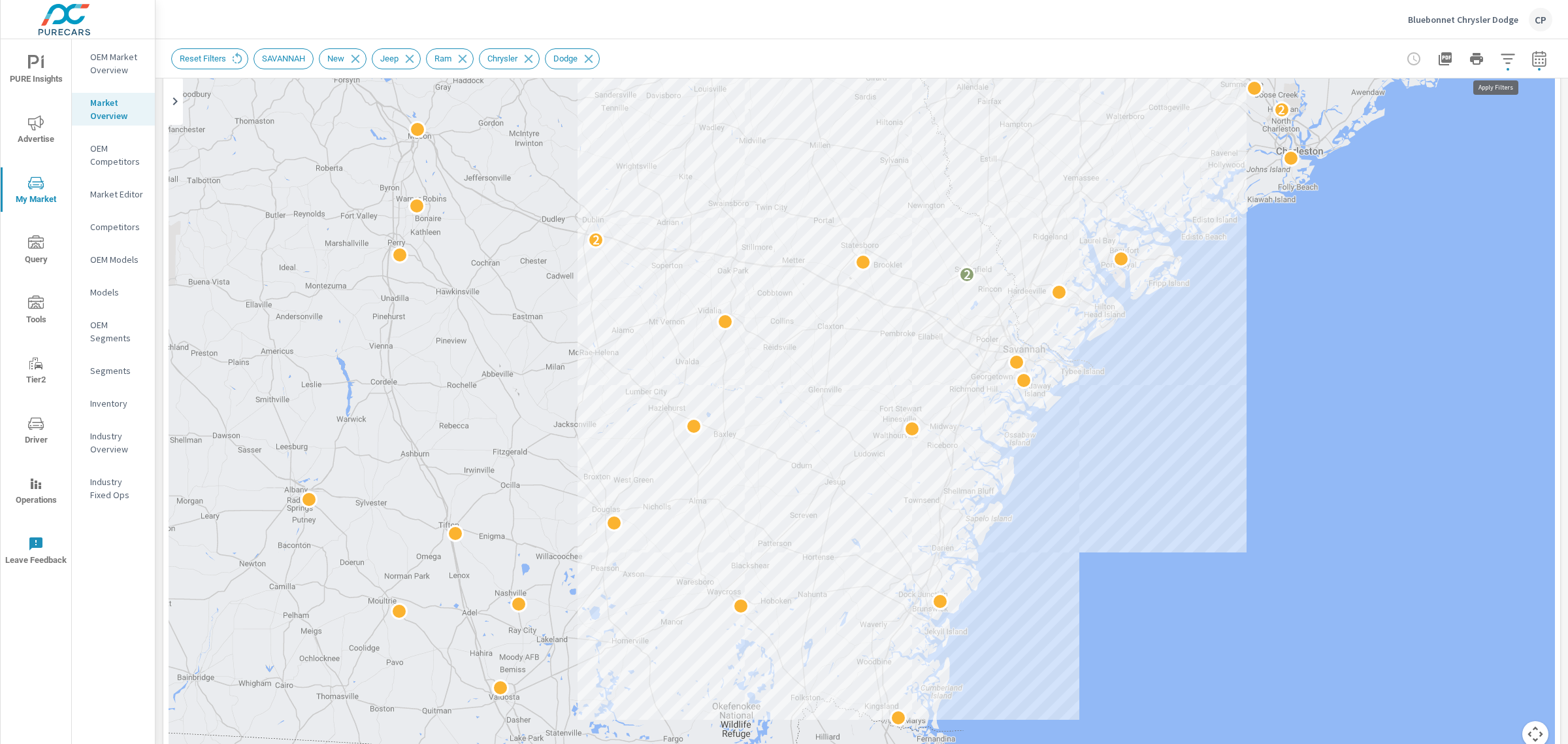
click at [1500, 53] on icon "button" at bounding box center [1508, 59] width 16 height 16
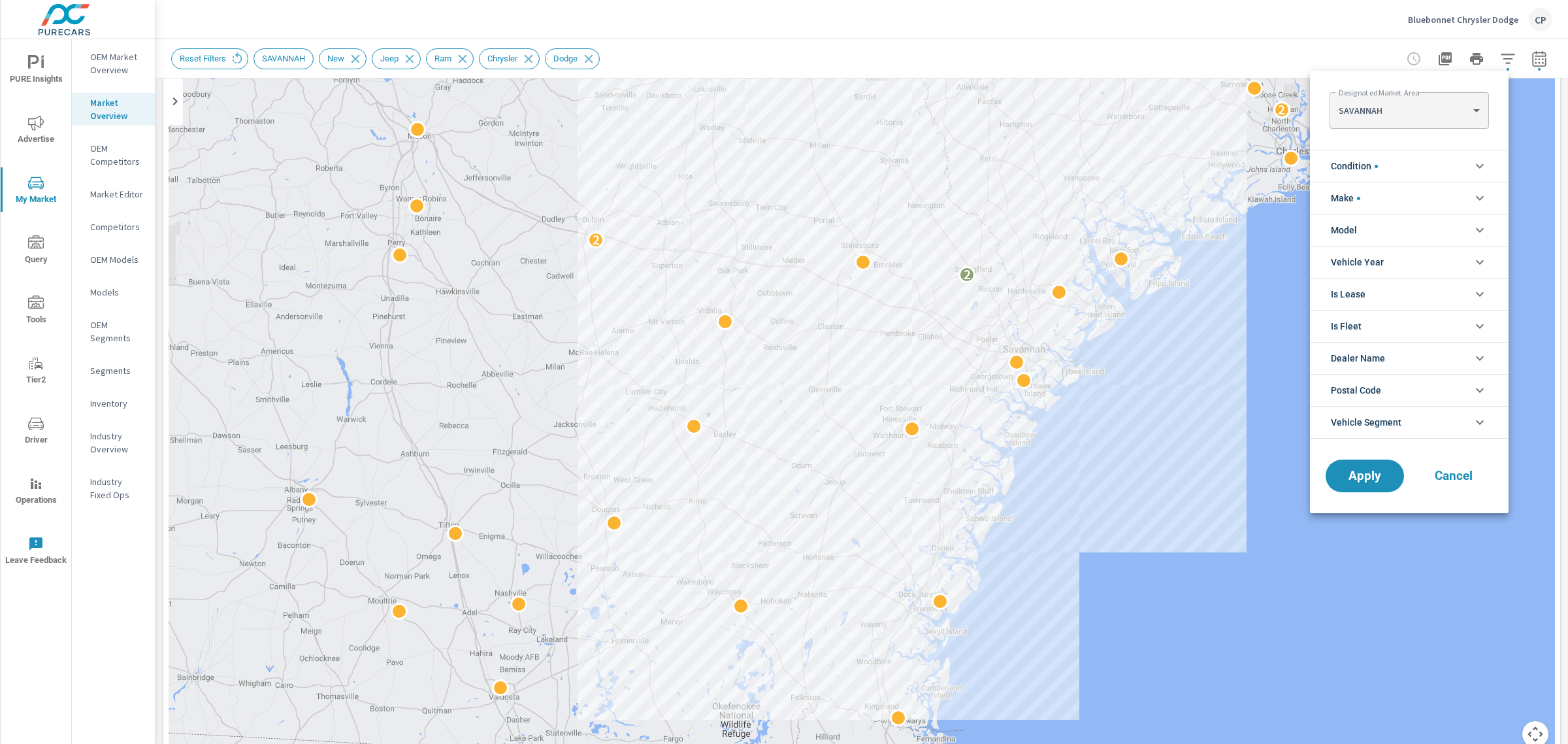
click at [1475, 192] on icon "filter options" at bounding box center [1480, 198] width 16 height 16
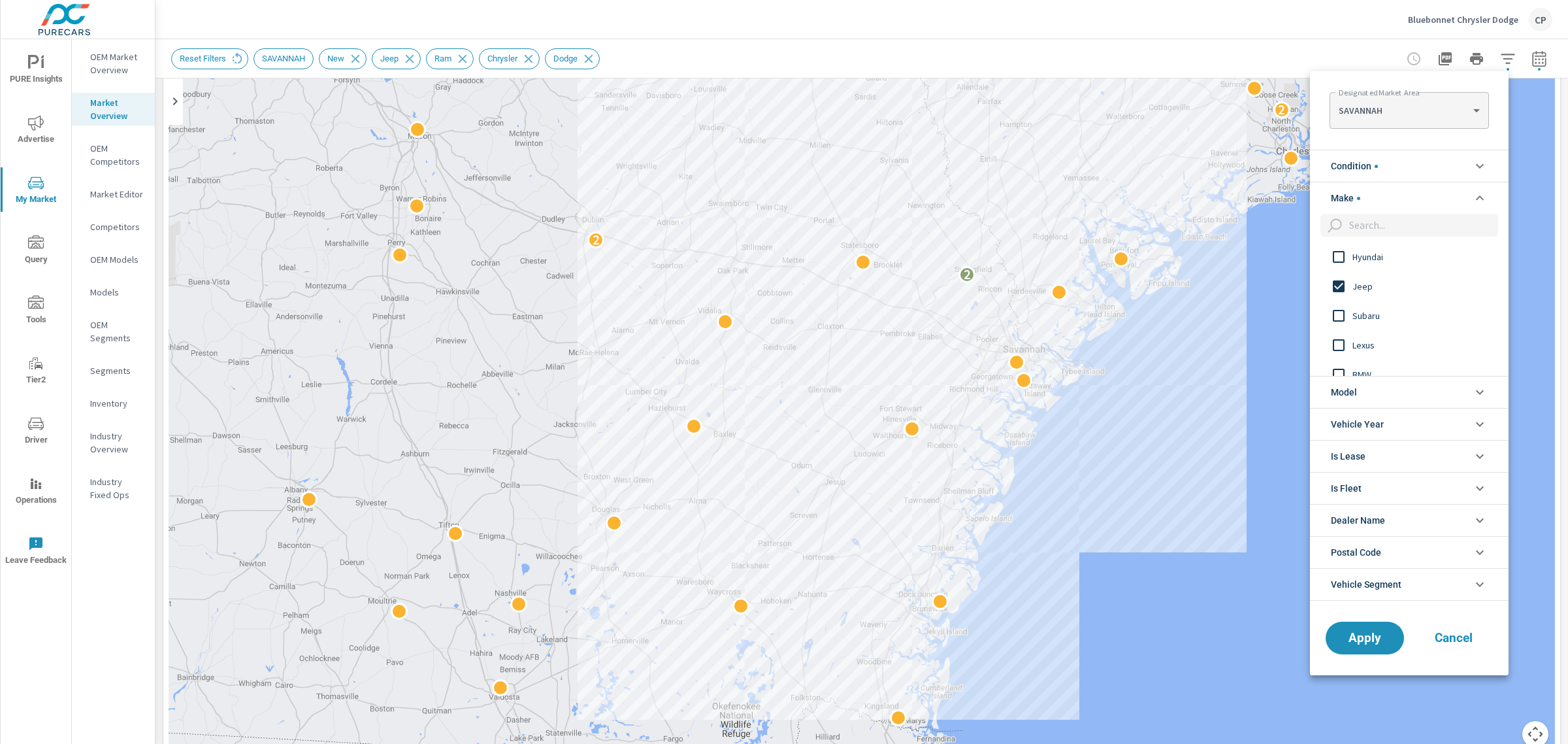
scroll to position [245, 0]
click at [1347, 361] on input "filter options" at bounding box center [1338, 365] width 27 height 27
click at [1360, 266] on span "Chrysler" at bounding box center [1424, 268] width 143 height 16
click at [1363, 327] on span "Dodge" at bounding box center [1424, 327] width 143 height 16
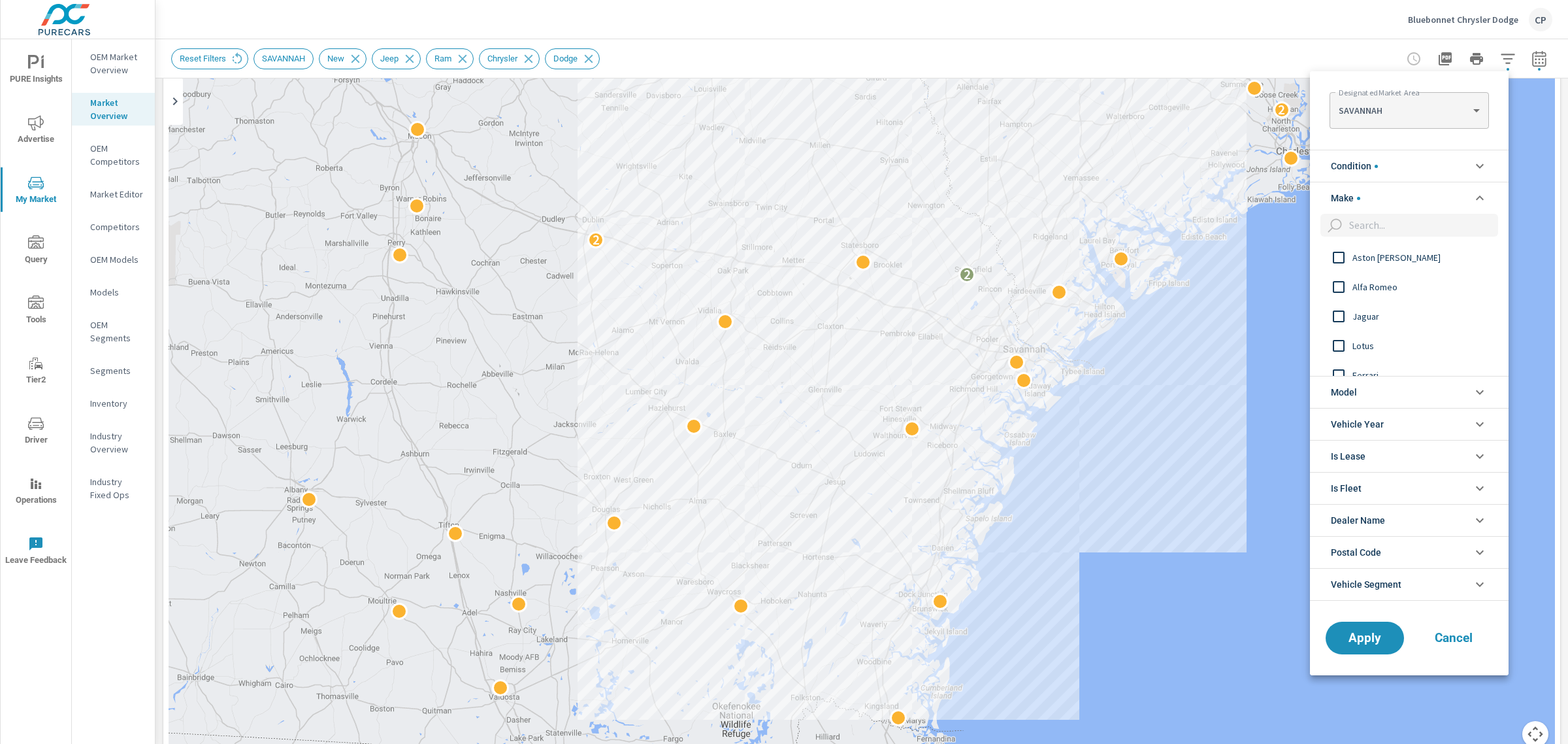
scroll to position [1191, 0]
click at [1358, 641] on span "Apply" at bounding box center [1364, 637] width 54 height 12
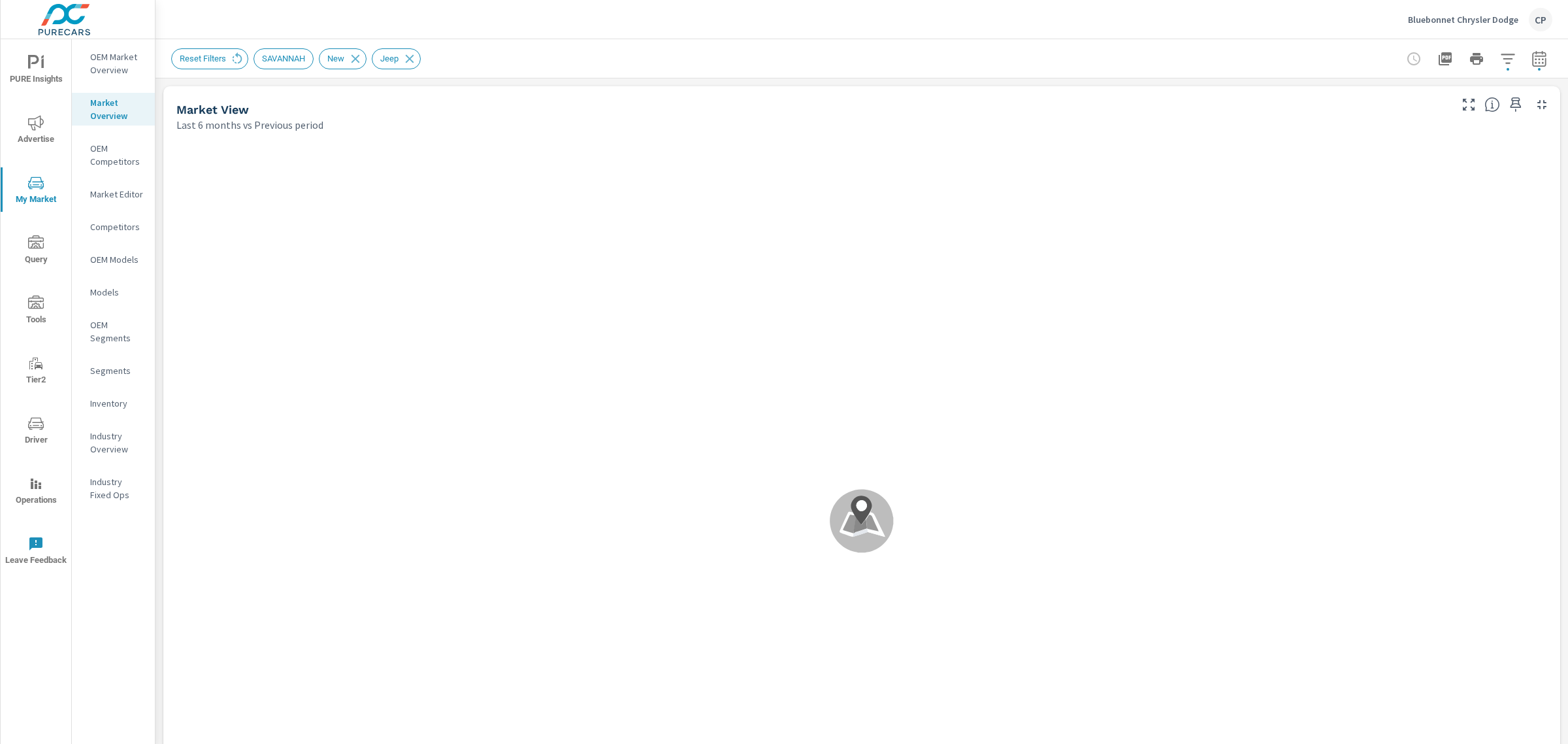
scroll to position [1, 0]
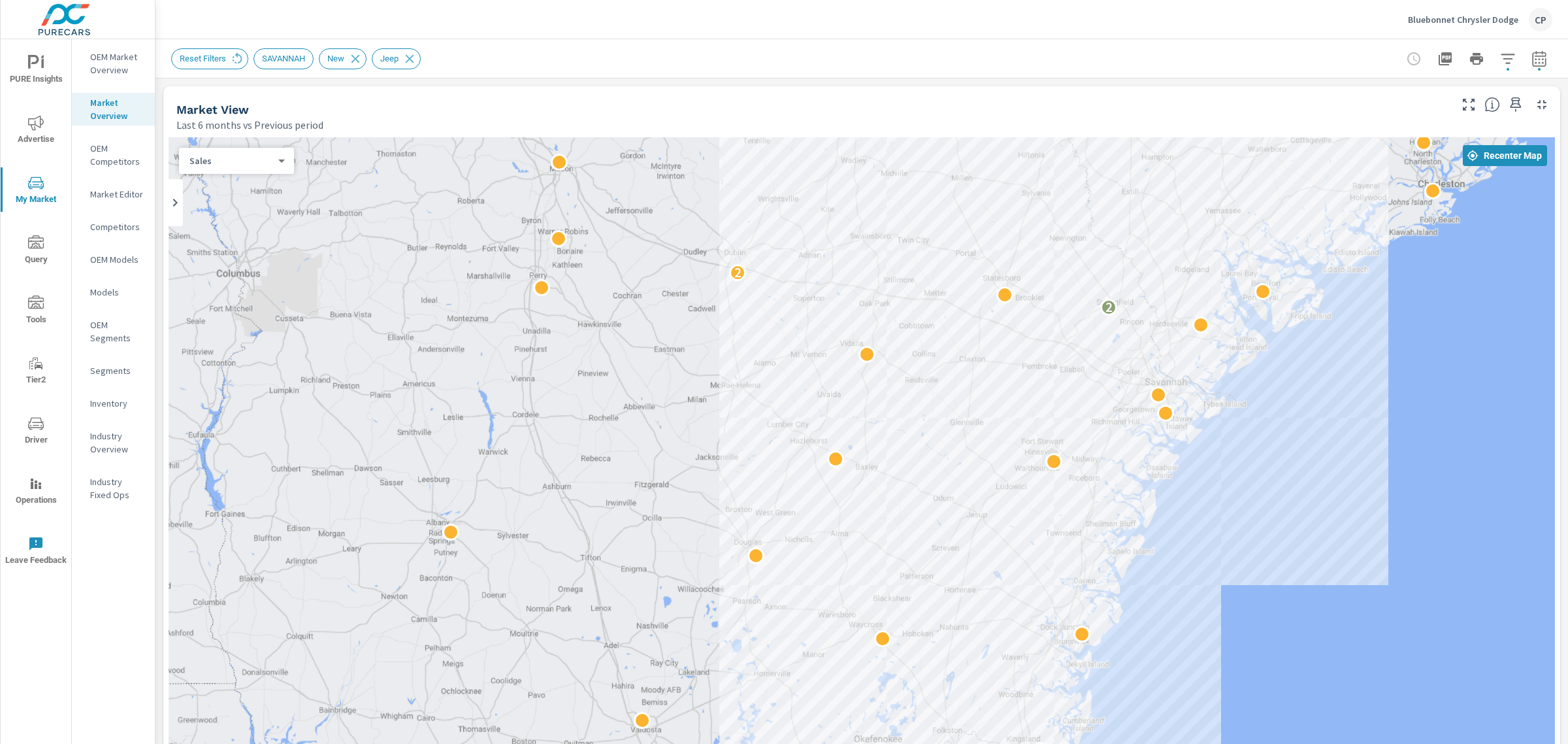
drag, startPoint x: 1376, startPoint y: 615, endPoint x: 1321, endPoint y: 446, distance: 177.7
click at [1321, 446] on div "2 2 2" at bounding box center [1437, 679] width 1255 height 706
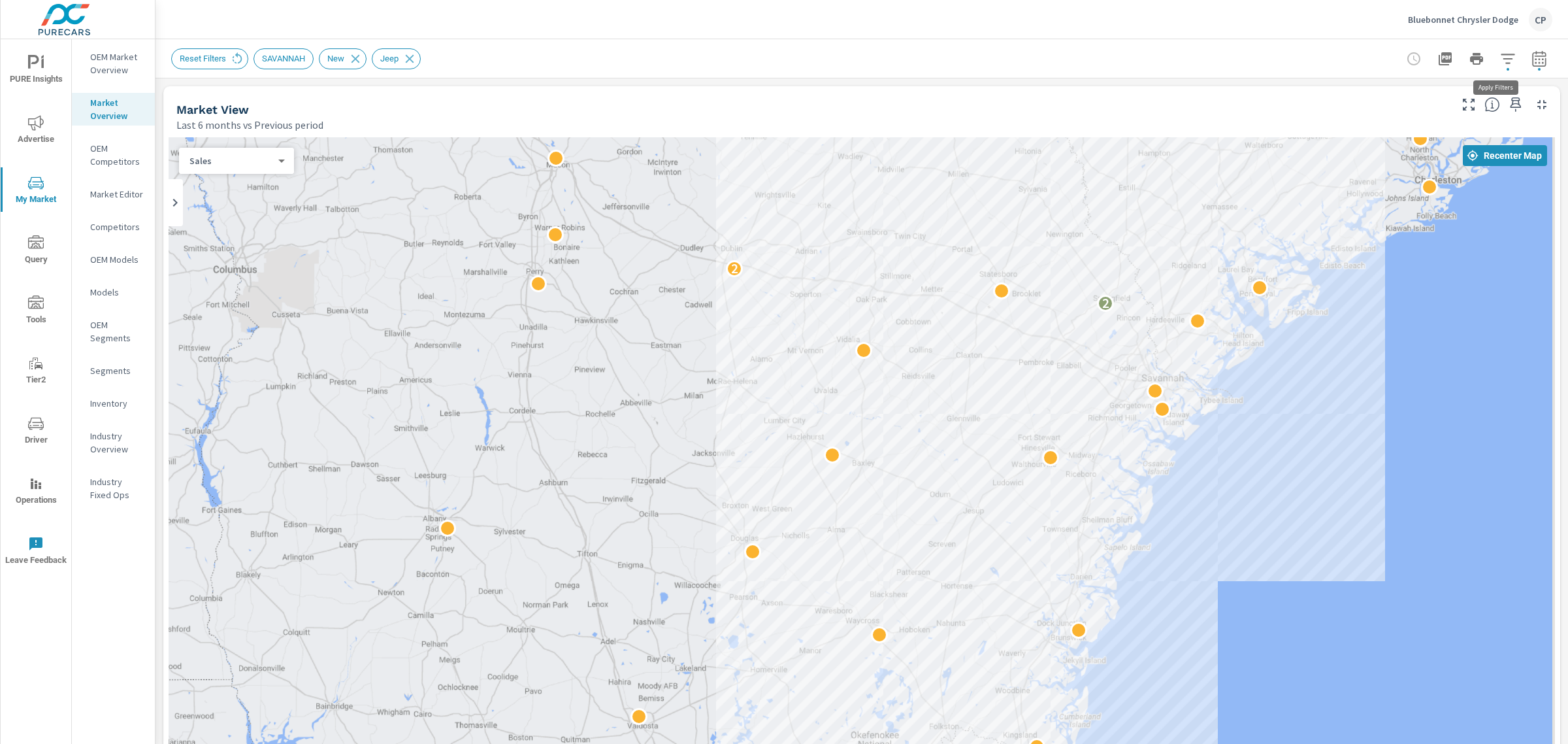
click at [1500, 61] on icon "button" at bounding box center [1508, 59] width 16 height 16
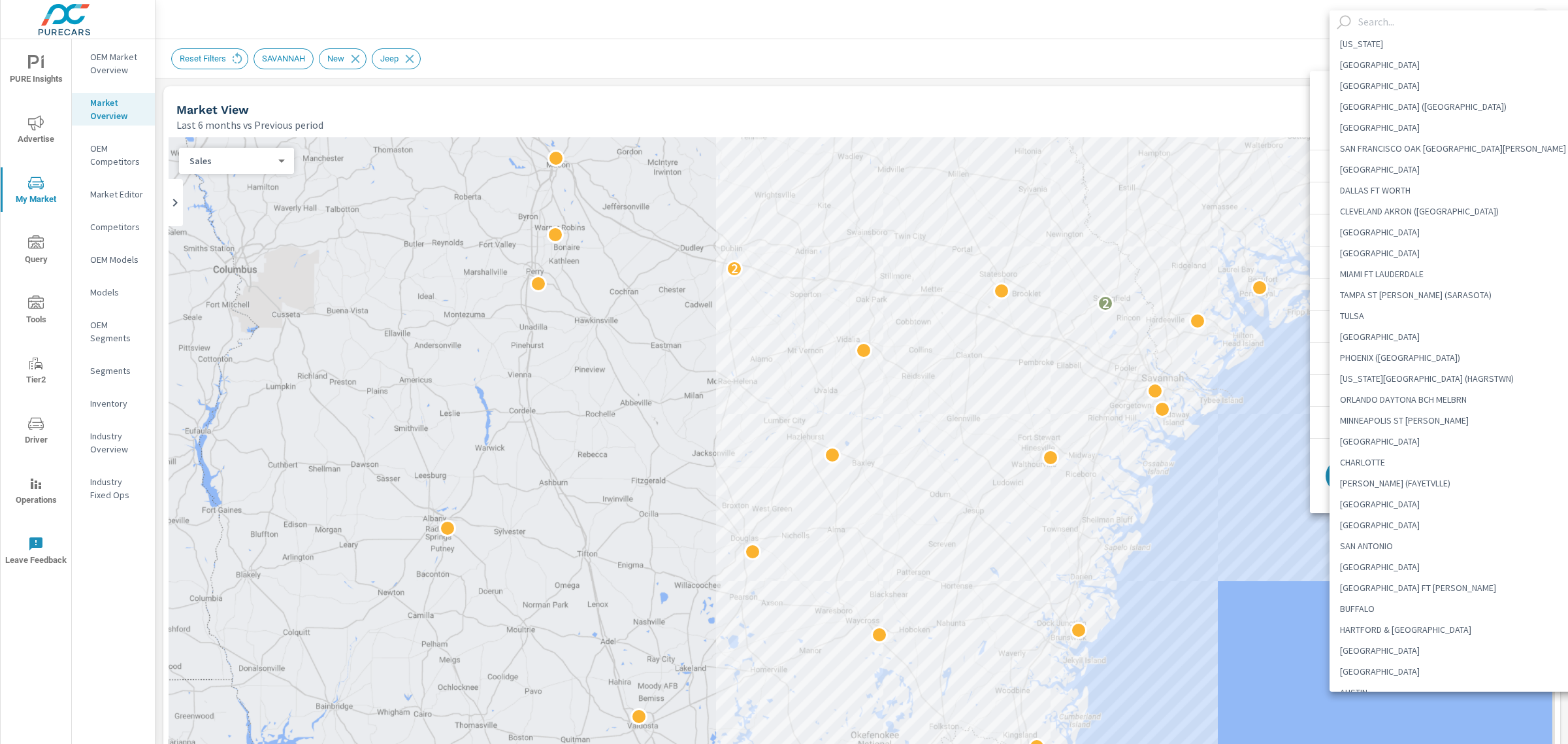
click at [1463, 106] on body "PURE Insights Advertise My Market Query Tools Tier2 Driver Operations Leave Fee…" at bounding box center [784, 372] width 1568 height 744
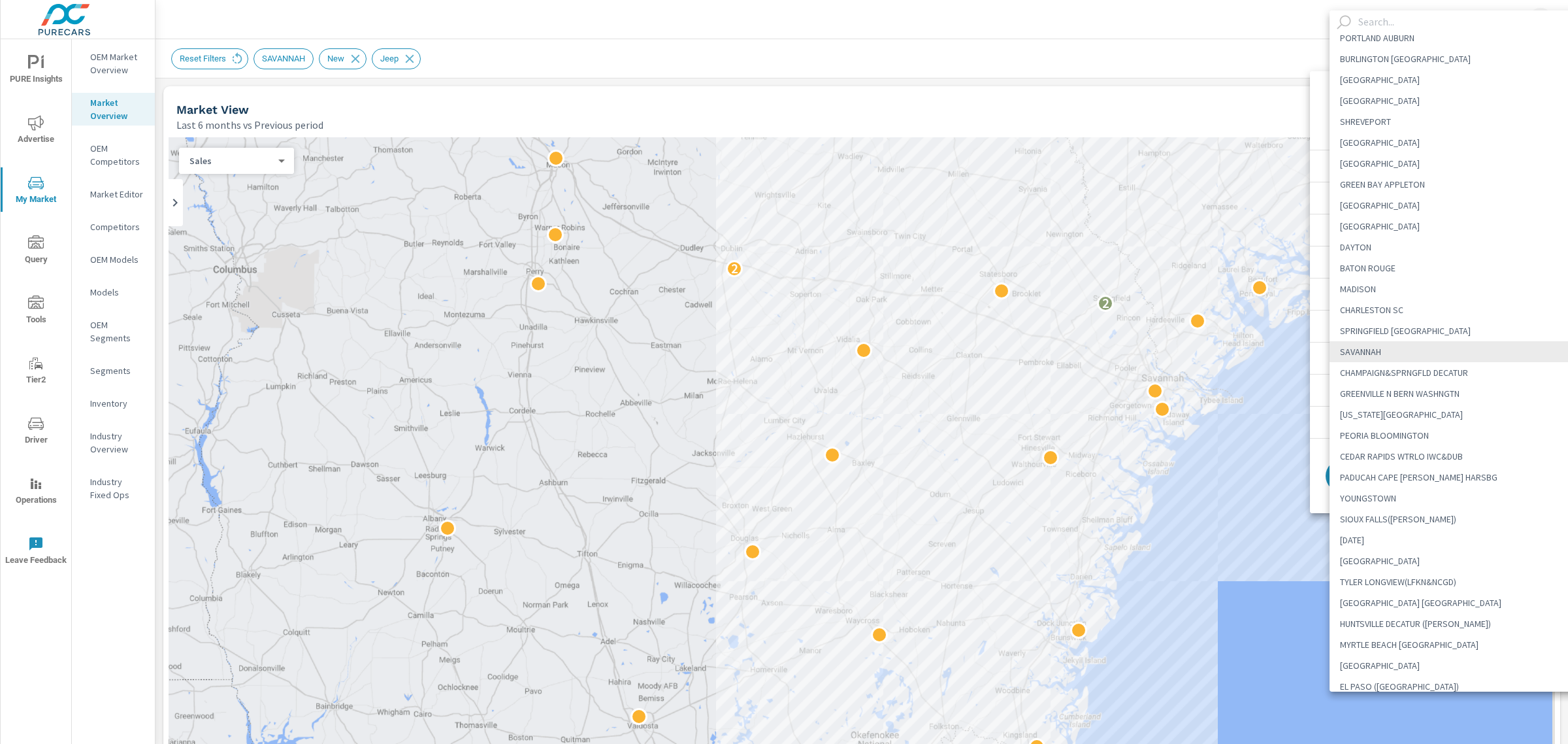
click at [1383, 308] on li "CHARLESTON SC" at bounding box center [1459, 310] width 259 height 21
type Area "CHARLESTON SC"
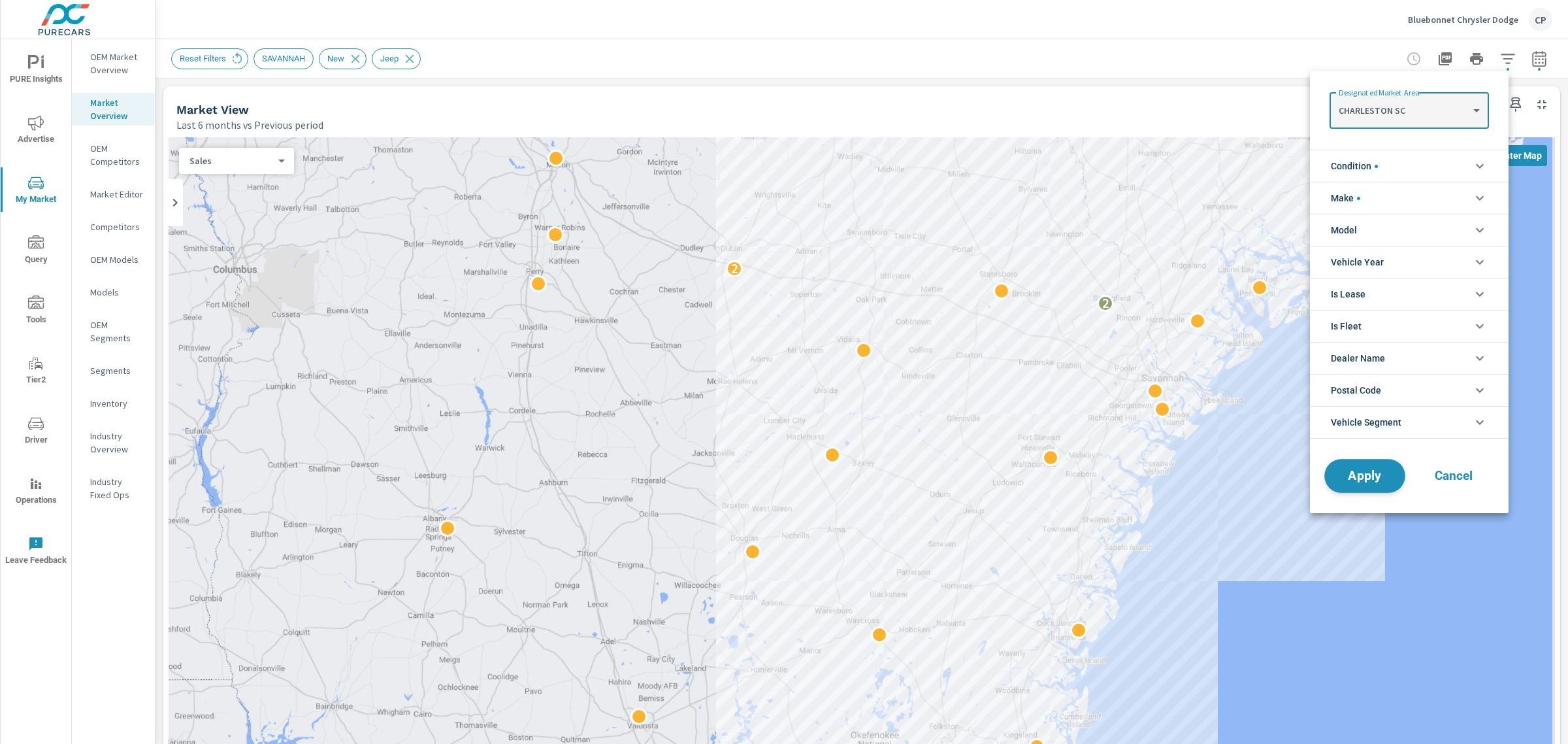
click at [1357, 470] on span "Apply" at bounding box center [1364, 476] width 54 height 12
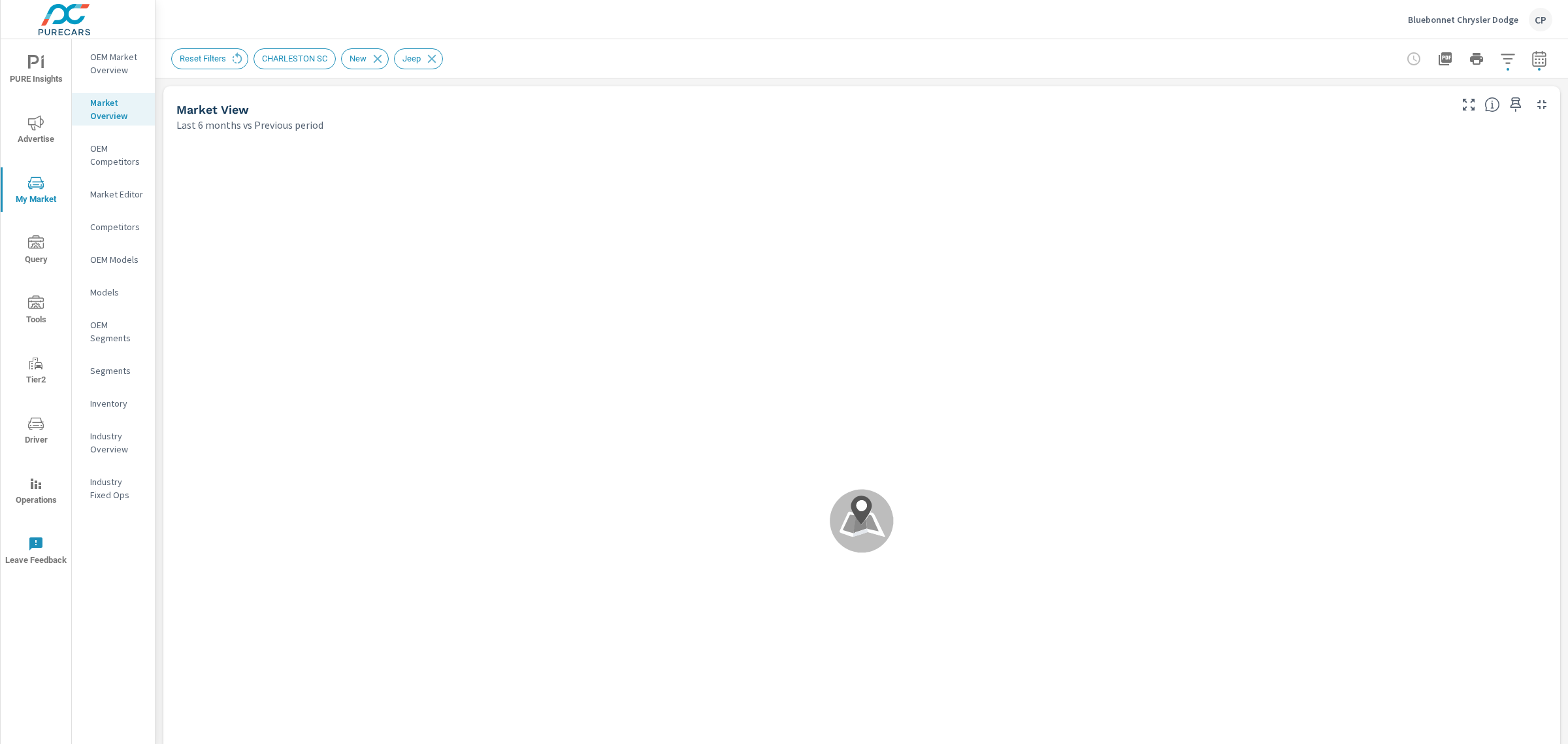
scroll to position [1, 0]
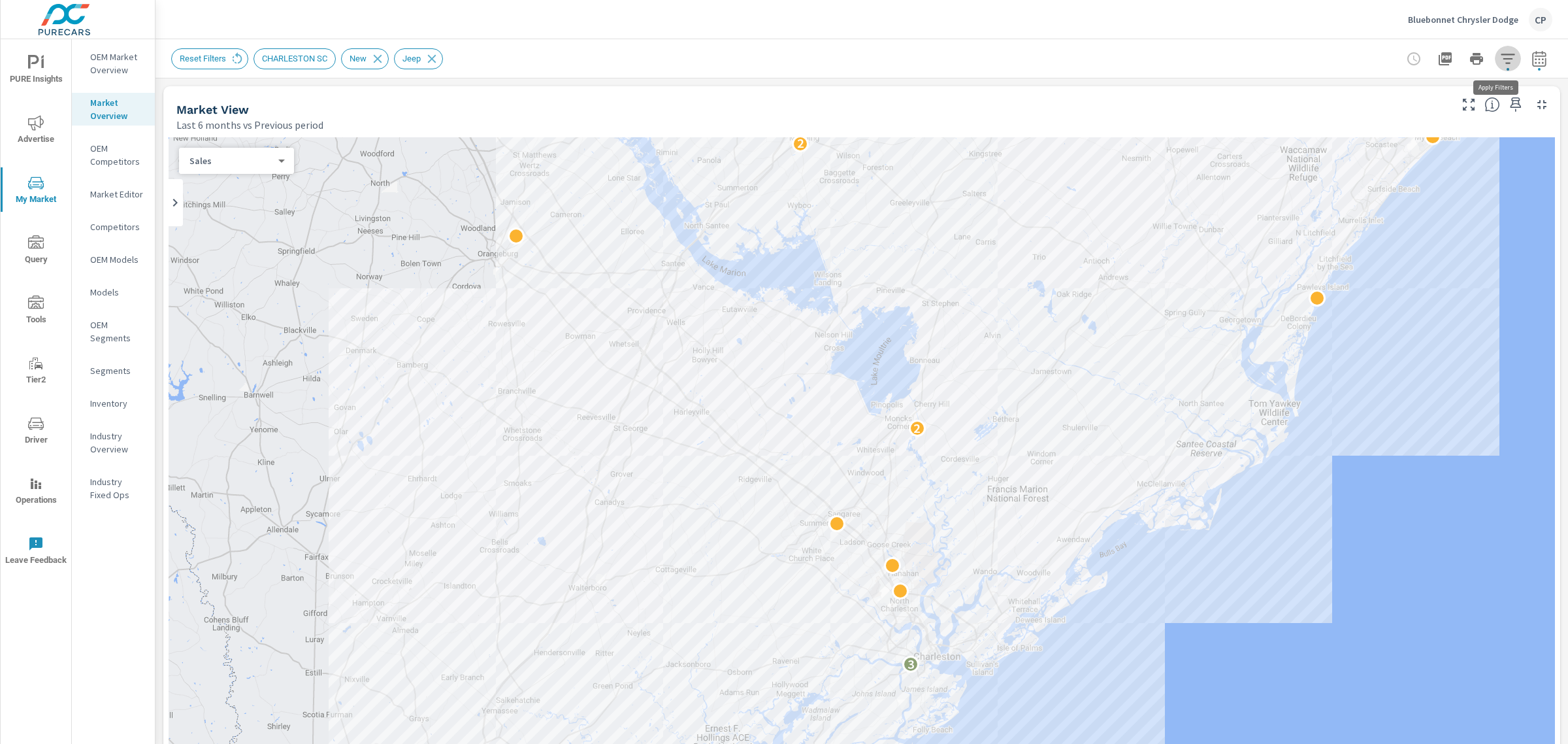
click at [1500, 61] on icon "button" at bounding box center [1508, 59] width 16 height 16
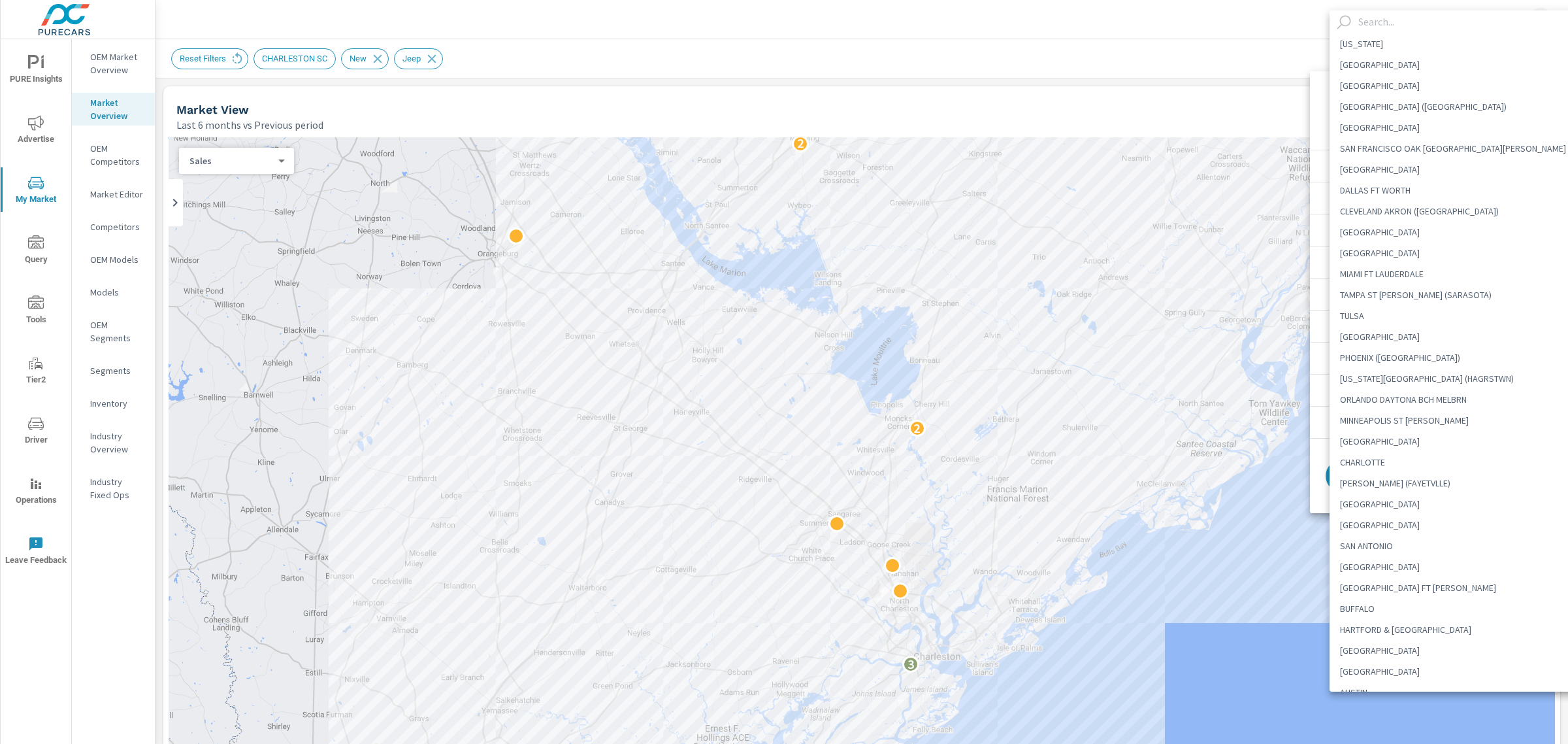
click at [1449, 118] on body "PURE Insights Advertise My Market Query Tools Tier2 Driver Operations Leave Fee…" at bounding box center [784, 372] width 1568 height 744
click at [1409, 23] on input "text" at bounding box center [1470, 22] width 236 height 23
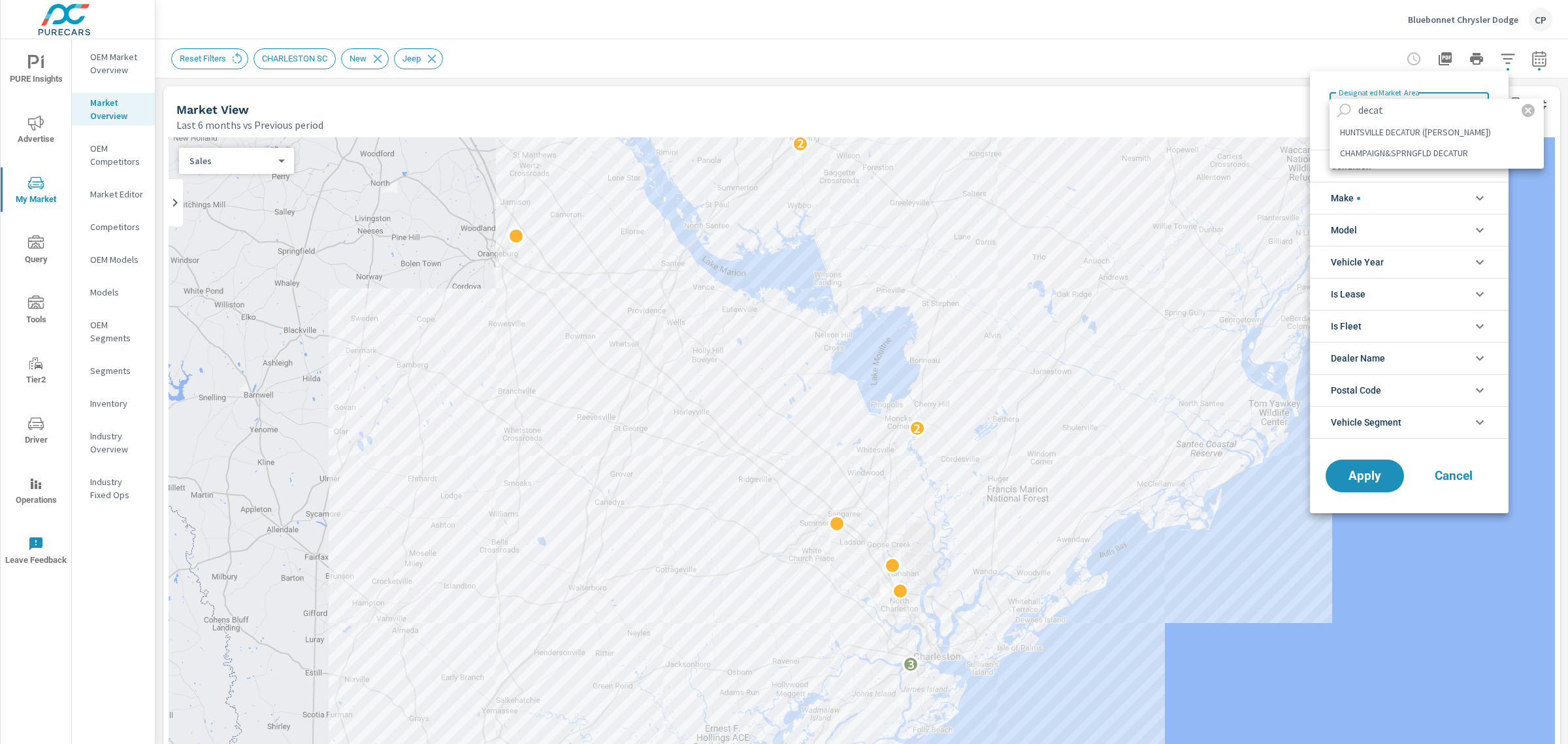
type input "decat"
click at [1424, 125] on li "HUNTSVILLE DECATUR ([PERSON_NAME])" at bounding box center [1437, 132] width 214 height 21
type Area "HUNTSVILLE DECATUR ([PERSON_NAME])"
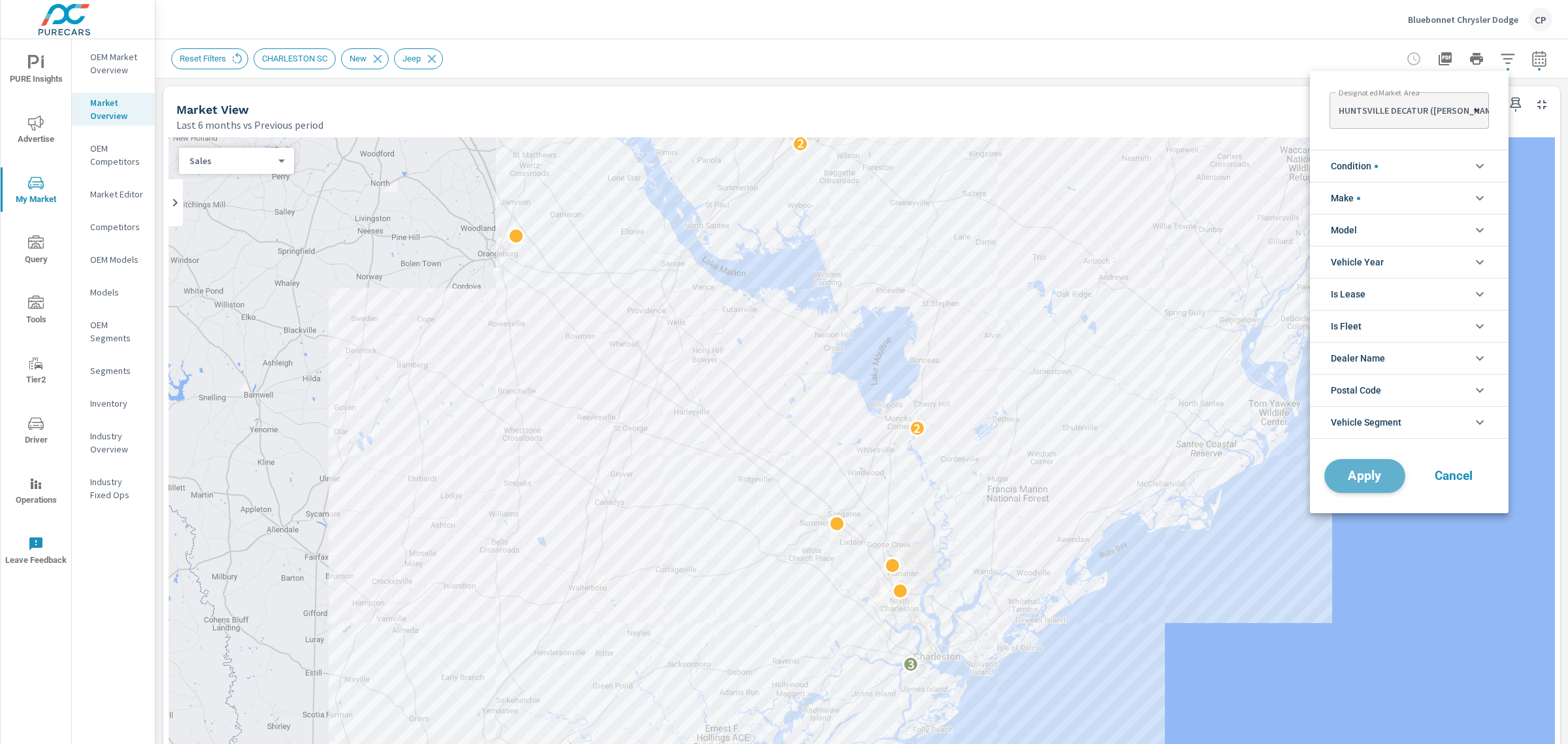
click at [1354, 476] on span "Apply" at bounding box center [1364, 476] width 54 height 12
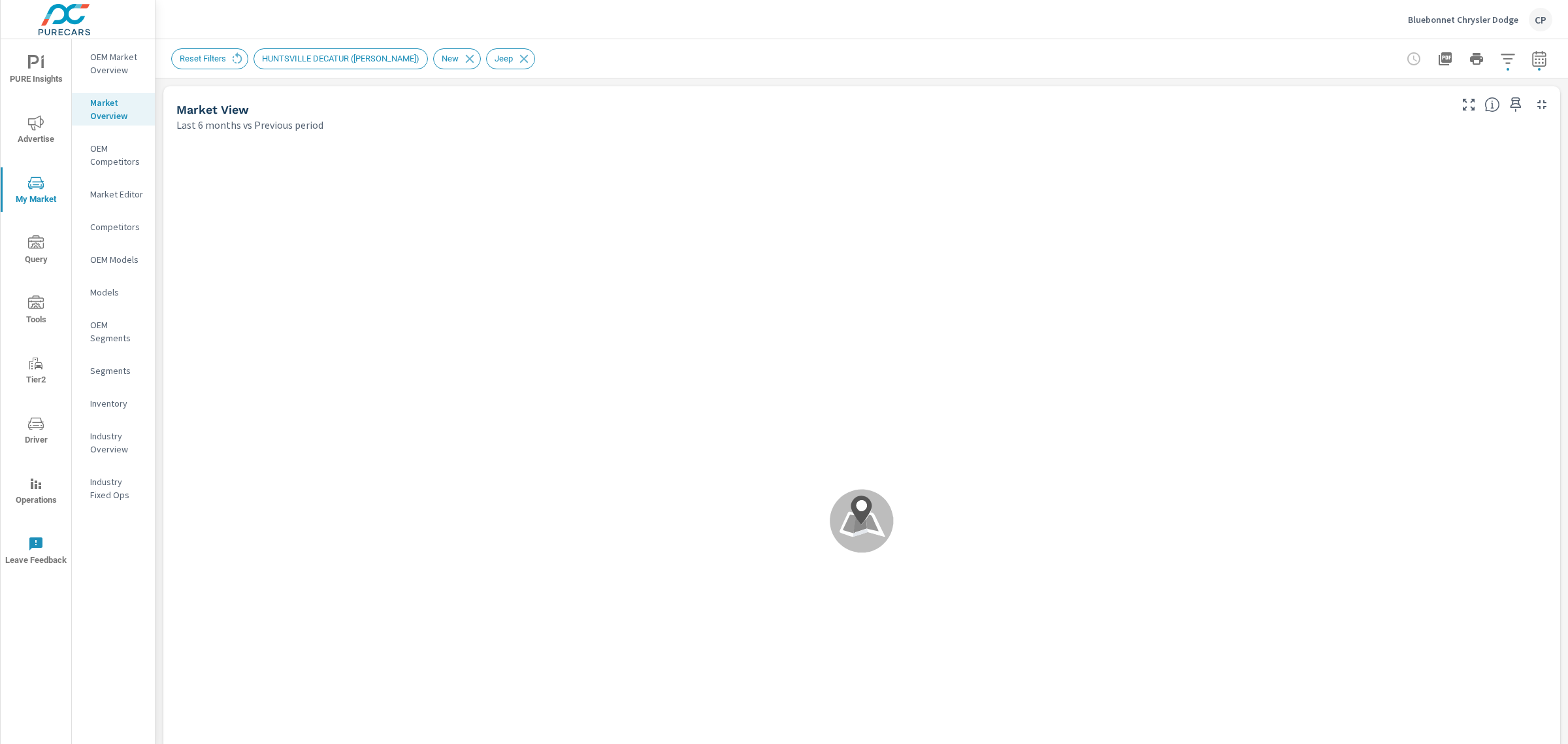
scroll to position [1, 0]
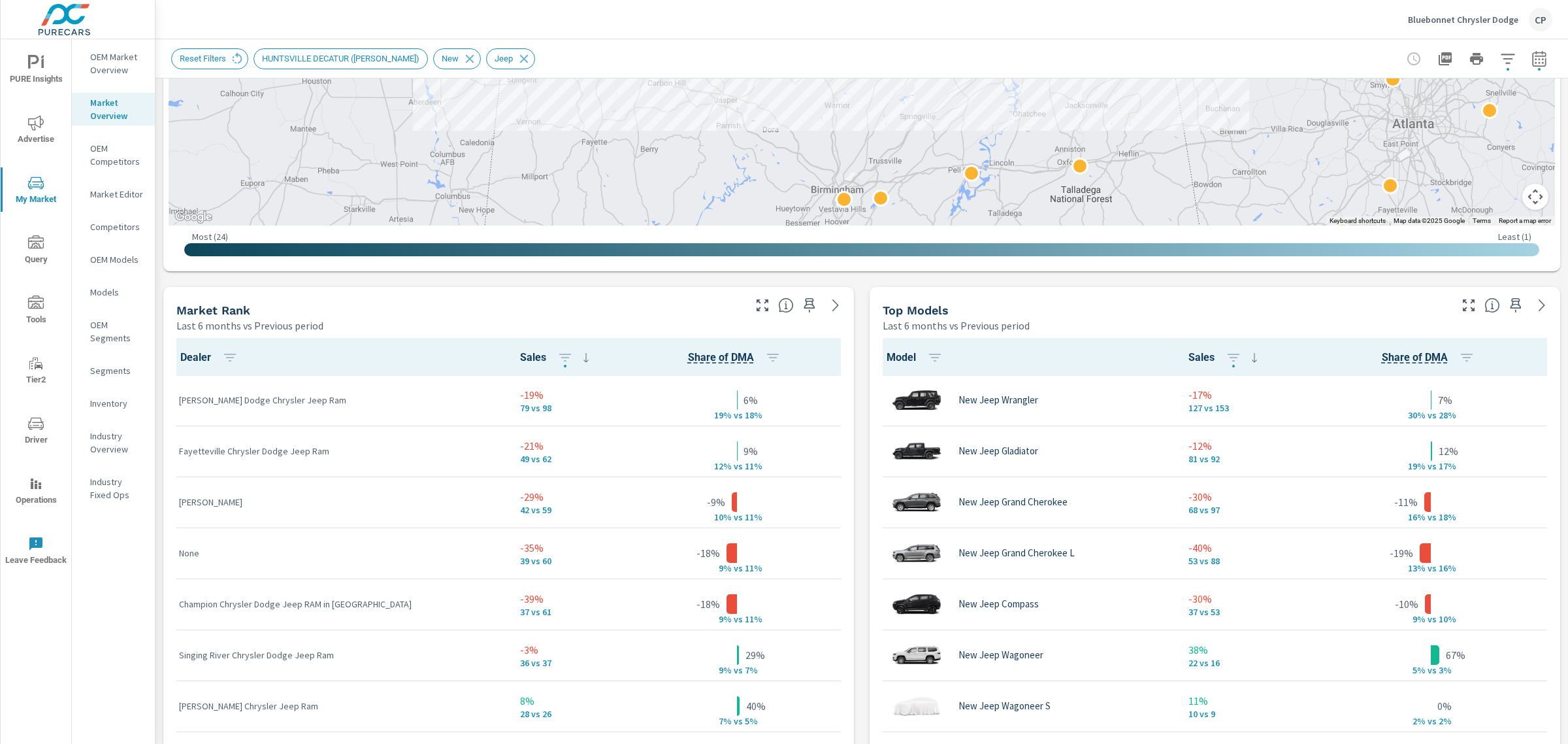
scroll to position [661, 0]
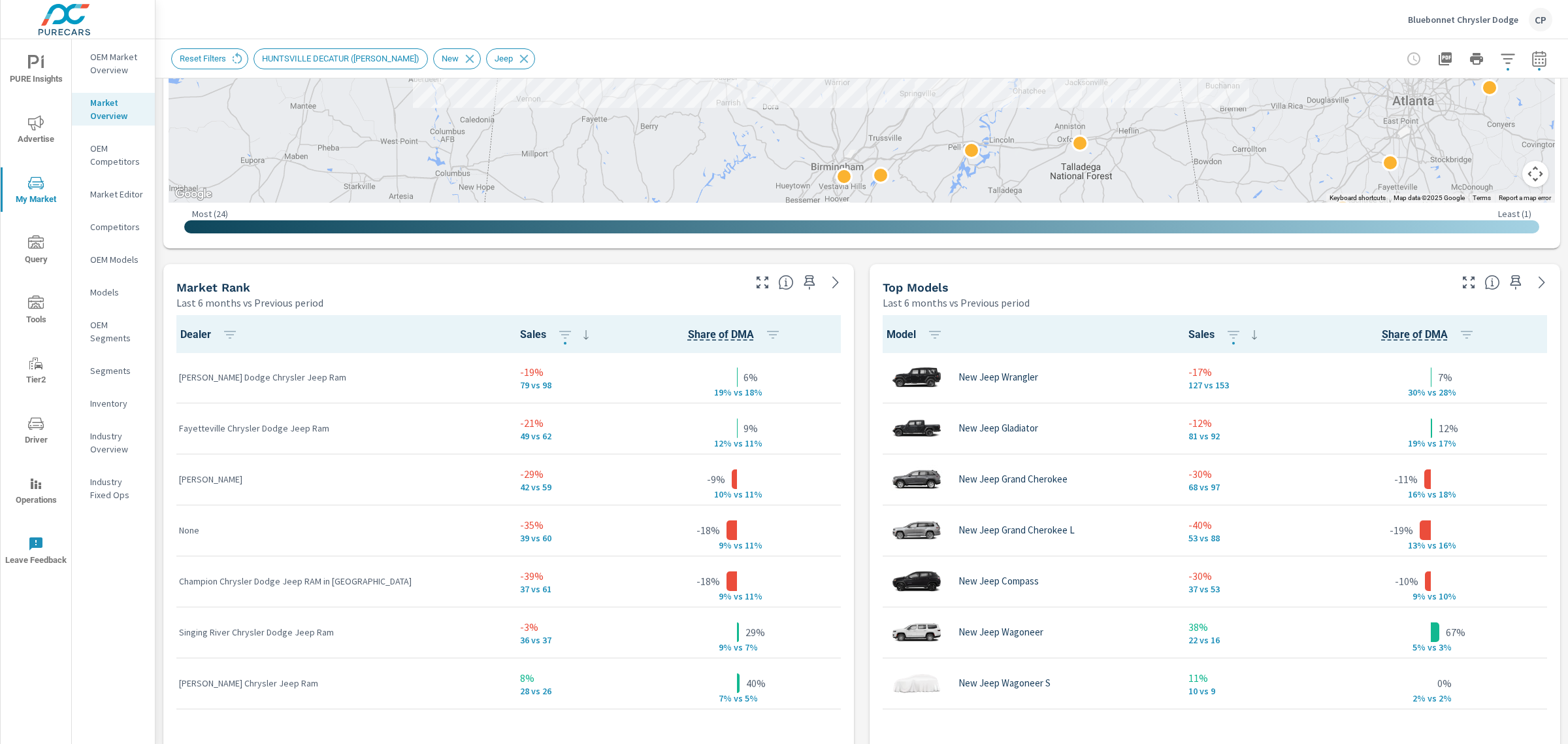
scroll to position [304, 0]
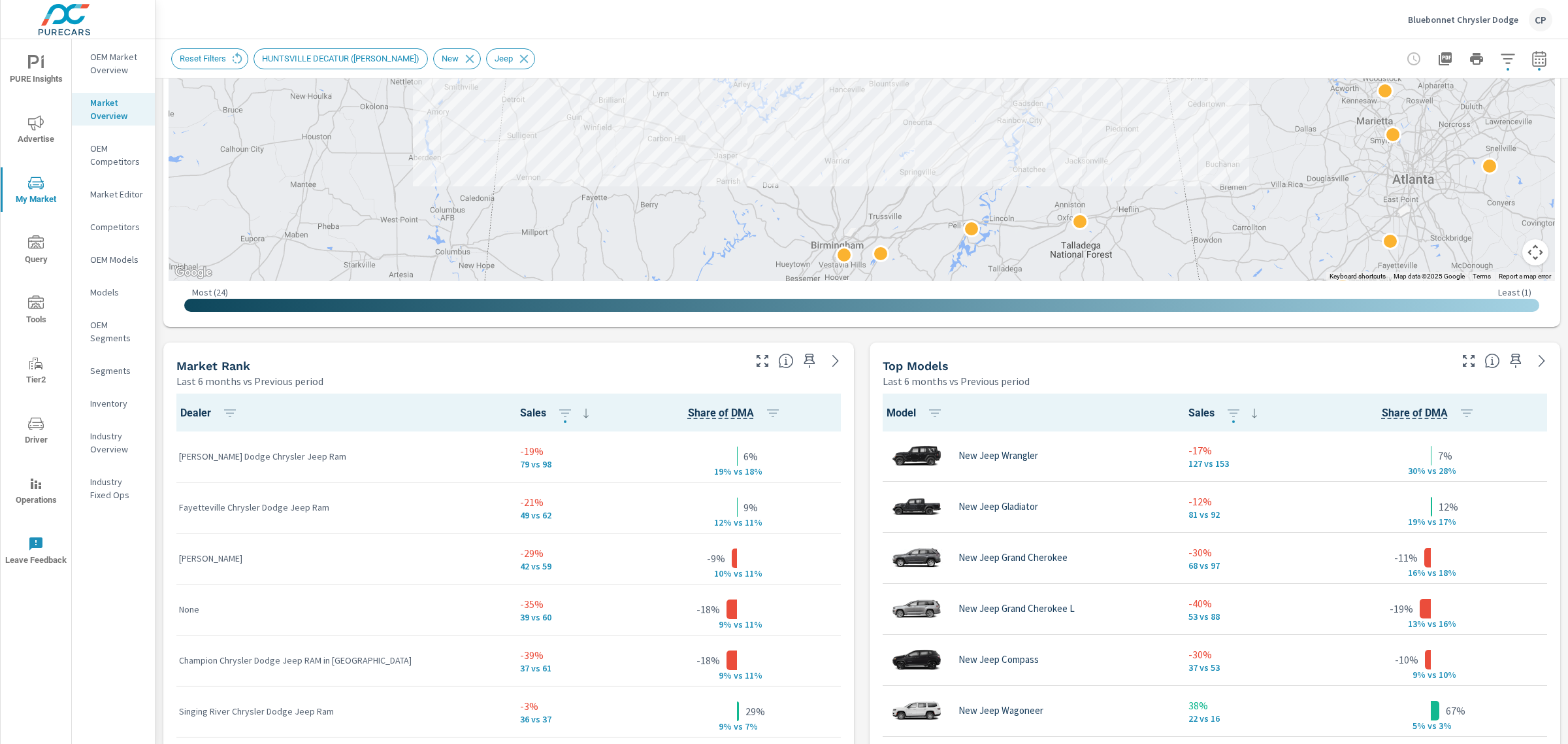
scroll to position [498, 0]
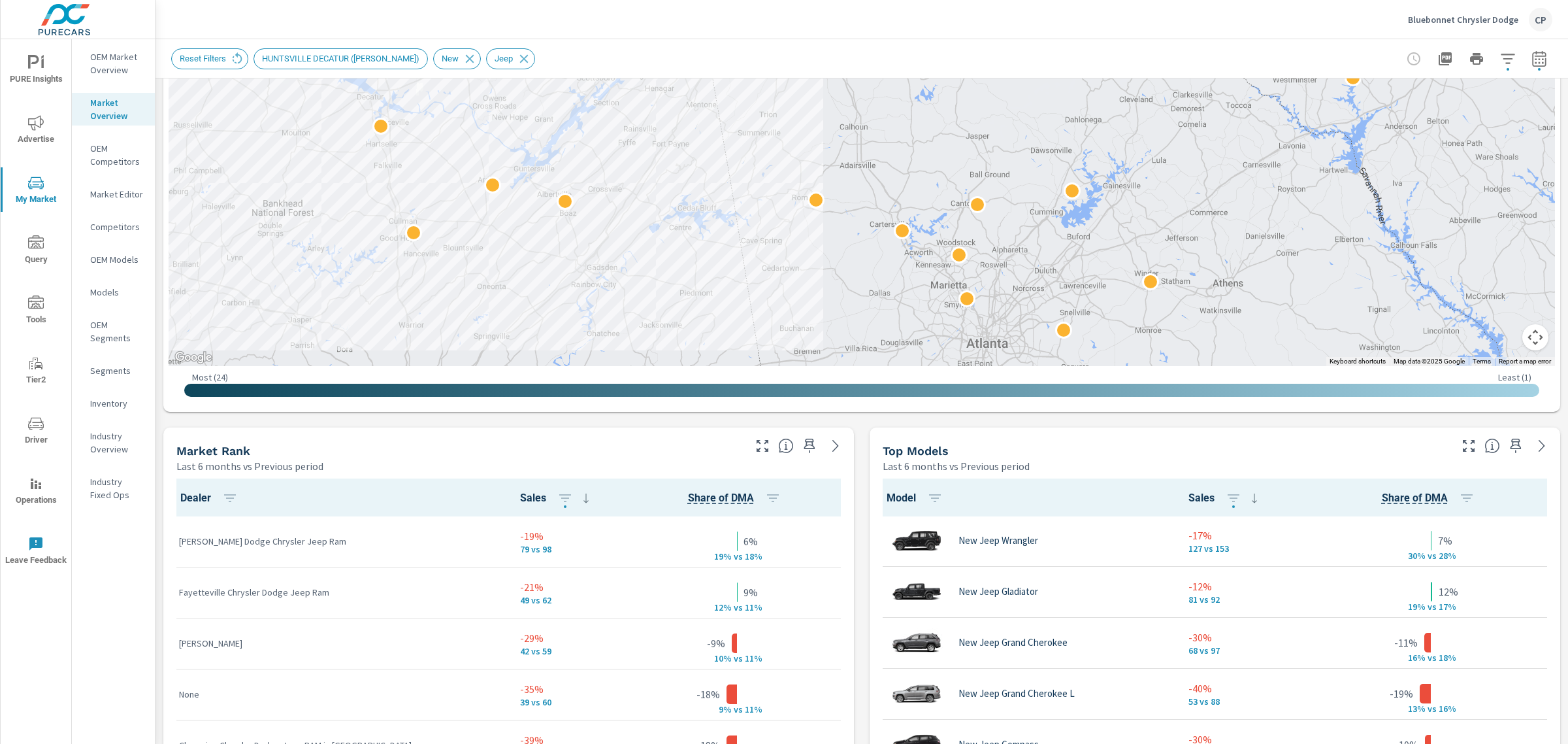
drag, startPoint x: 1335, startPoint y: 205, endPoint x: 1229, endPoint y: 245, distance: 113.3
click at [1229, 245] on div at bounding box center [1384, 395] width 1255 height 706
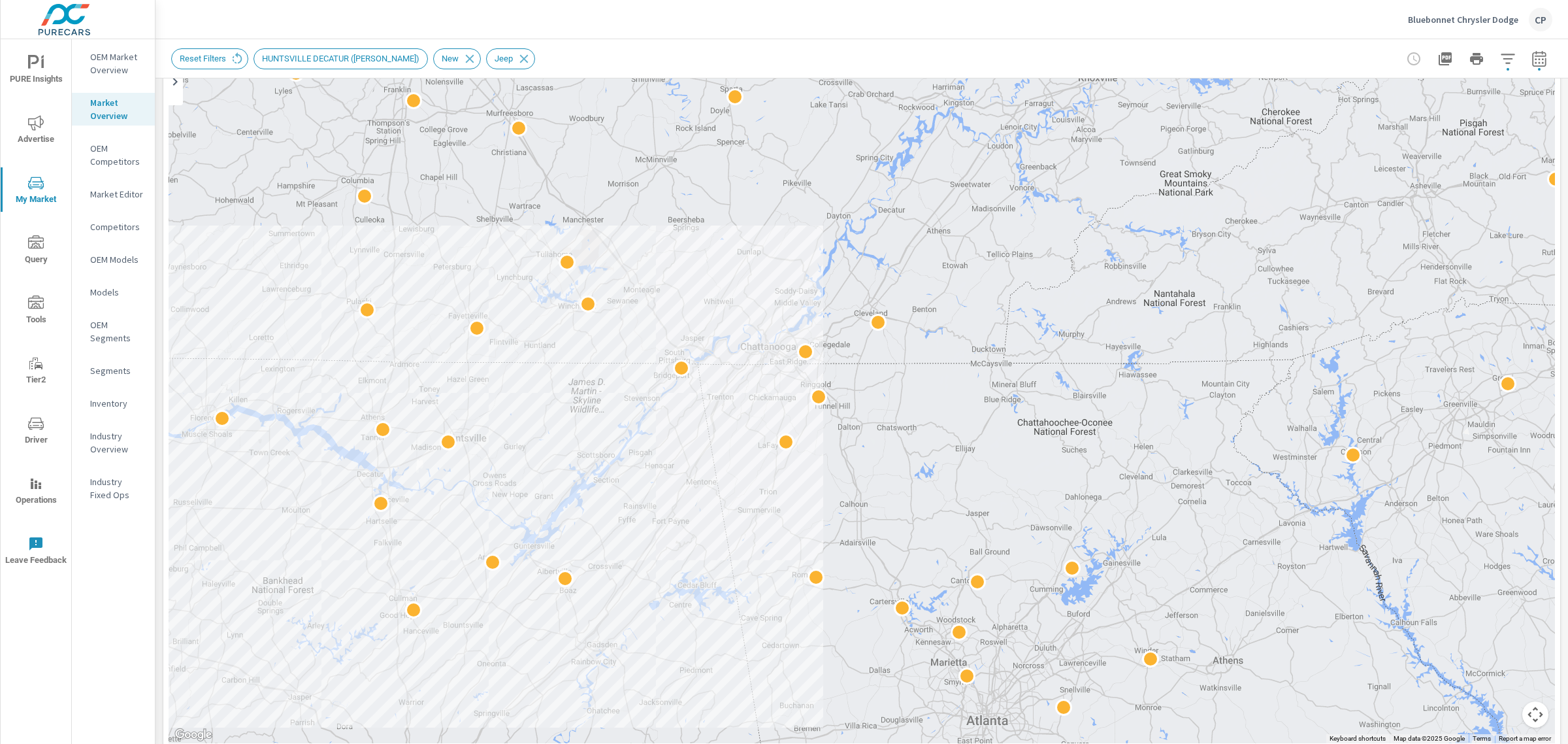
scroll to position [89, 0]
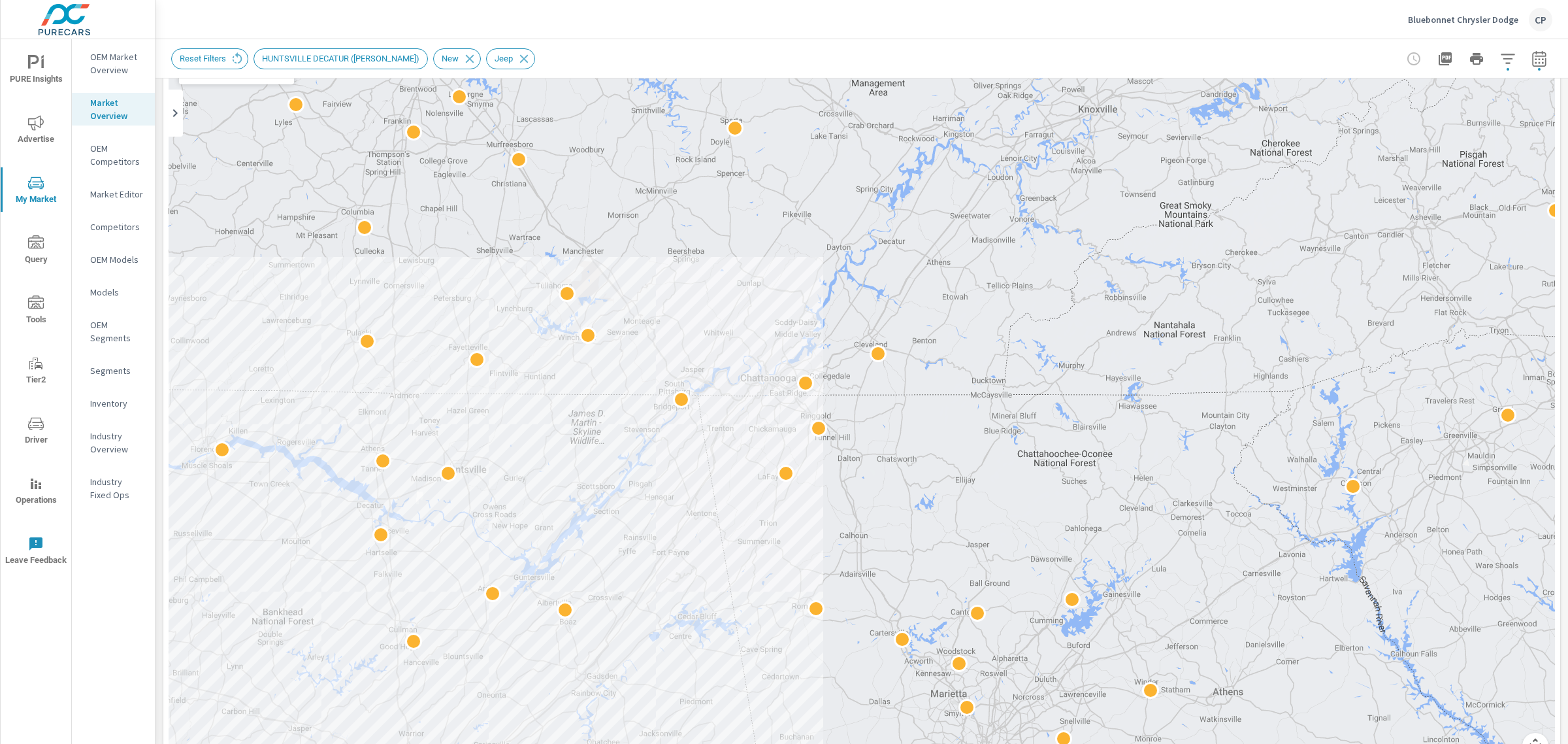
click at [1500, 56] on icon "button" at bounding box center [1508, 59] width 16 height 16
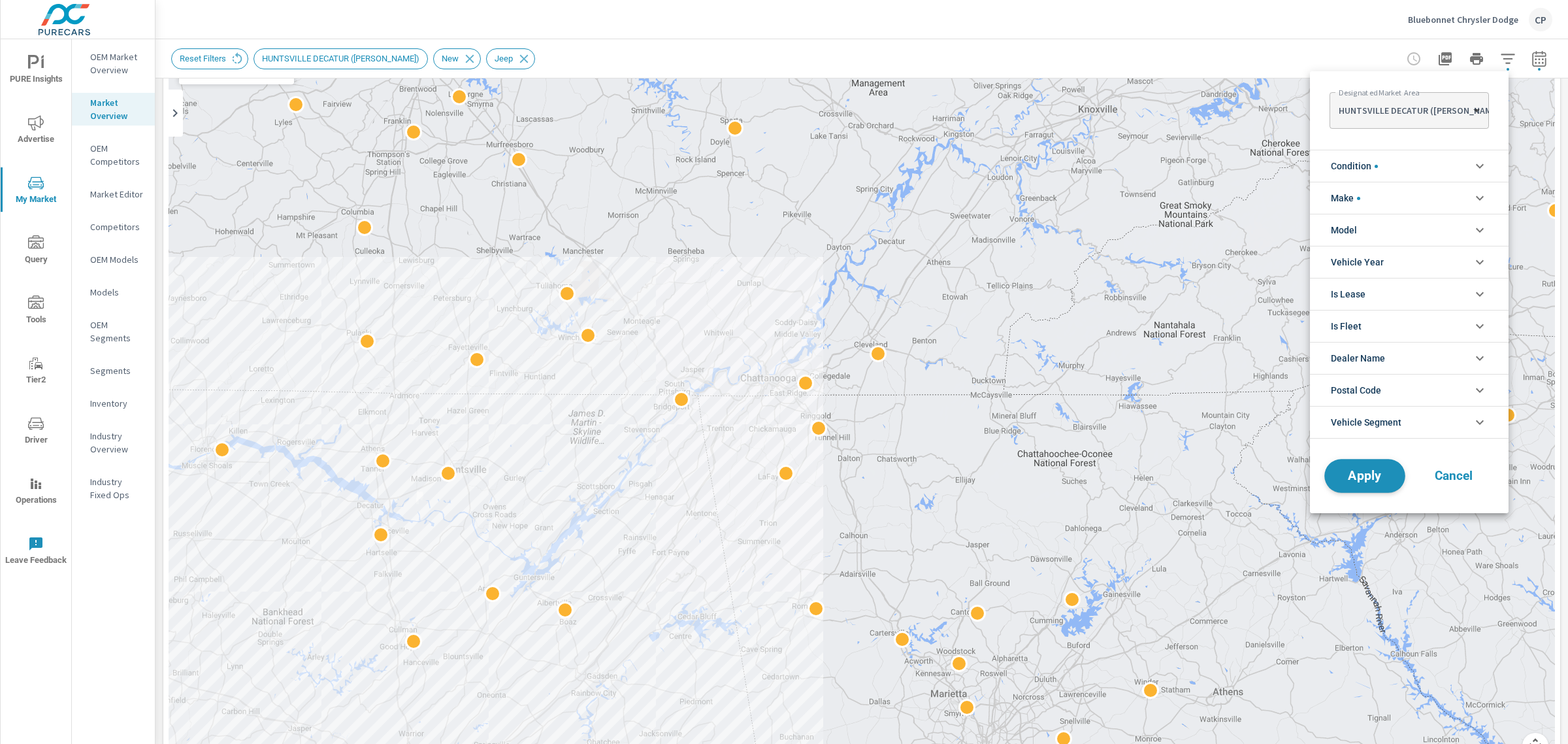
click at [1347, 466] on button "Apply" at bounding box center [1365, 476] width 81 height 34
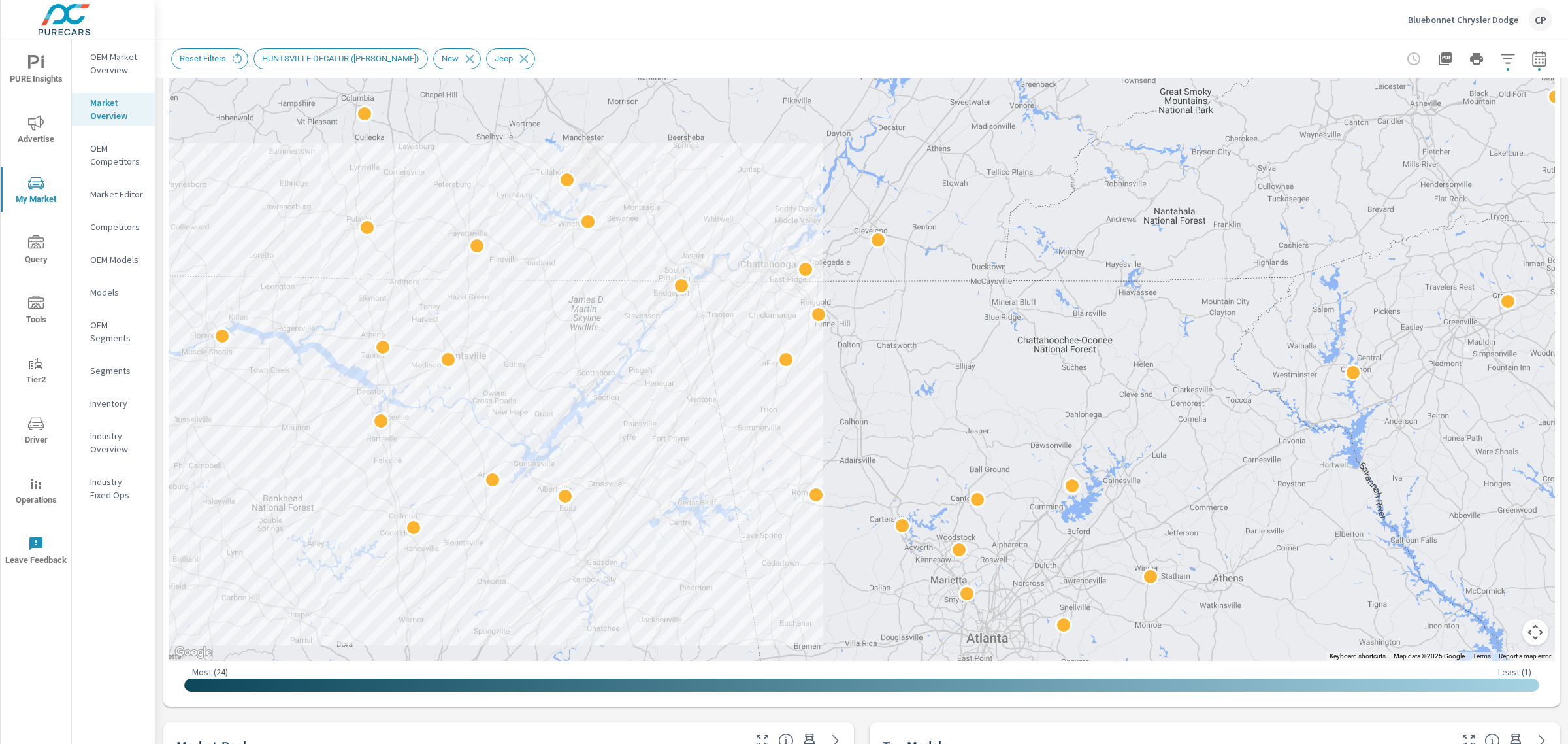
scroll to position [291, 0]
